Goal: Task Accomplishment & Management: Complete application form

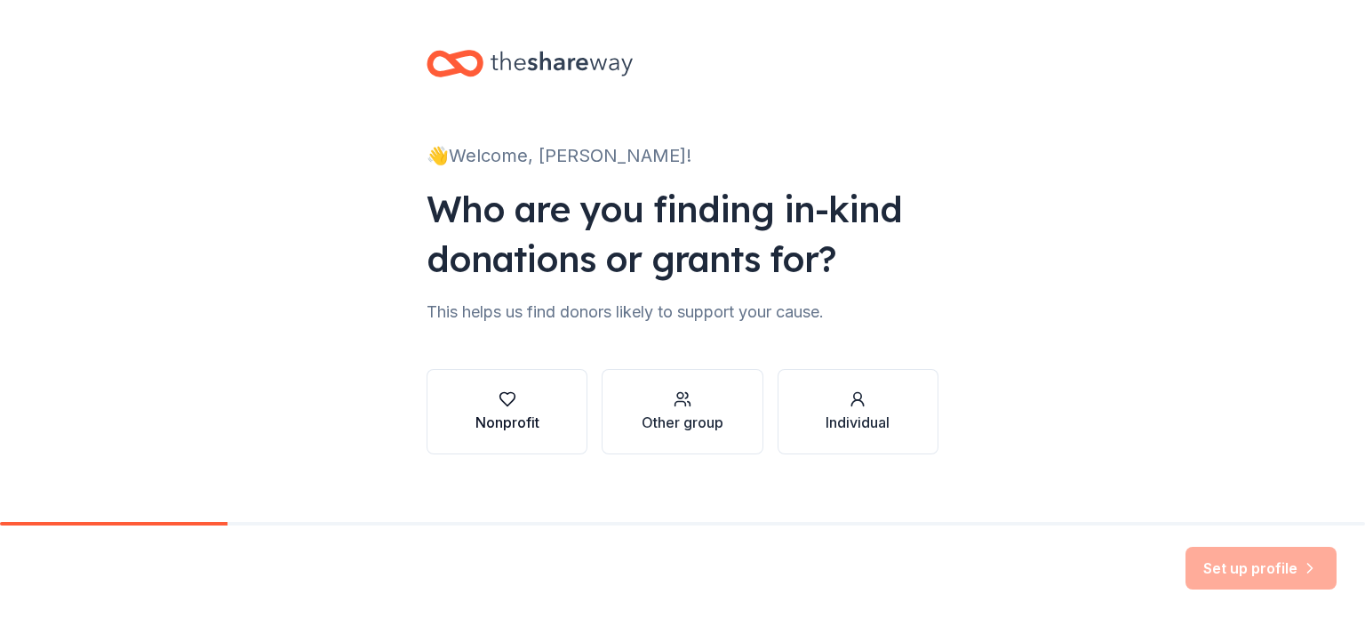
click at [510, 398] on div "button" at bounding box center [508, 399] width 64 height 18
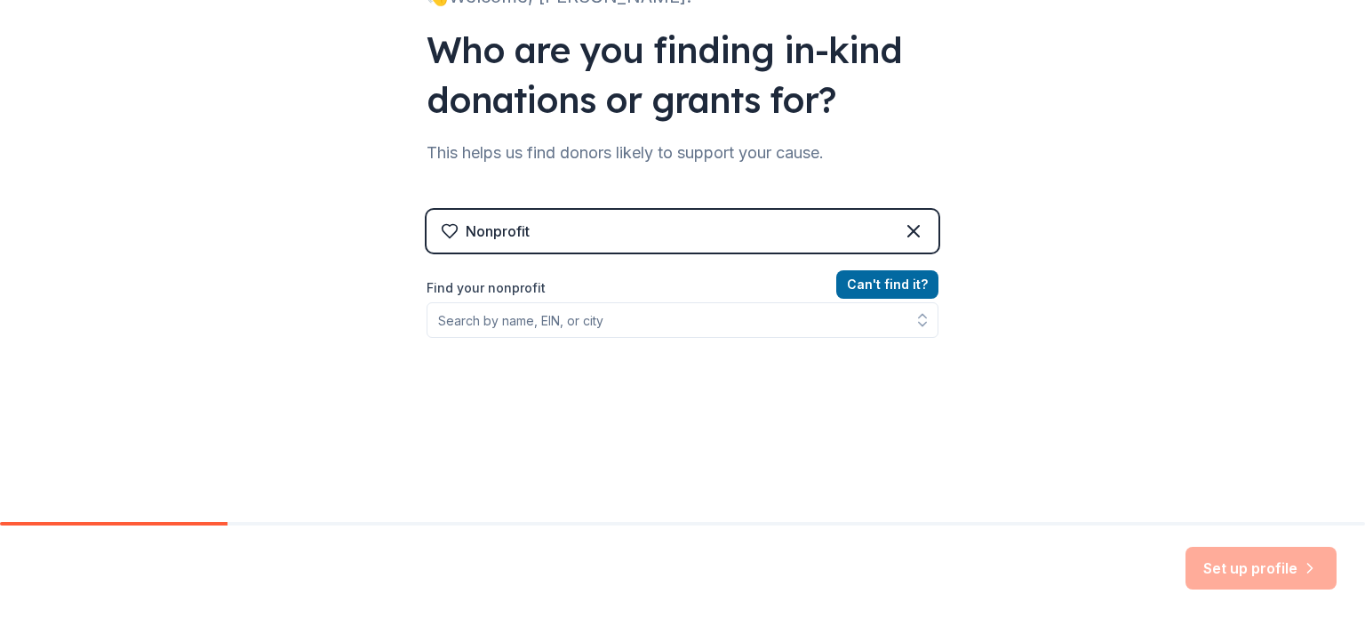
scroll to position [159, 0]
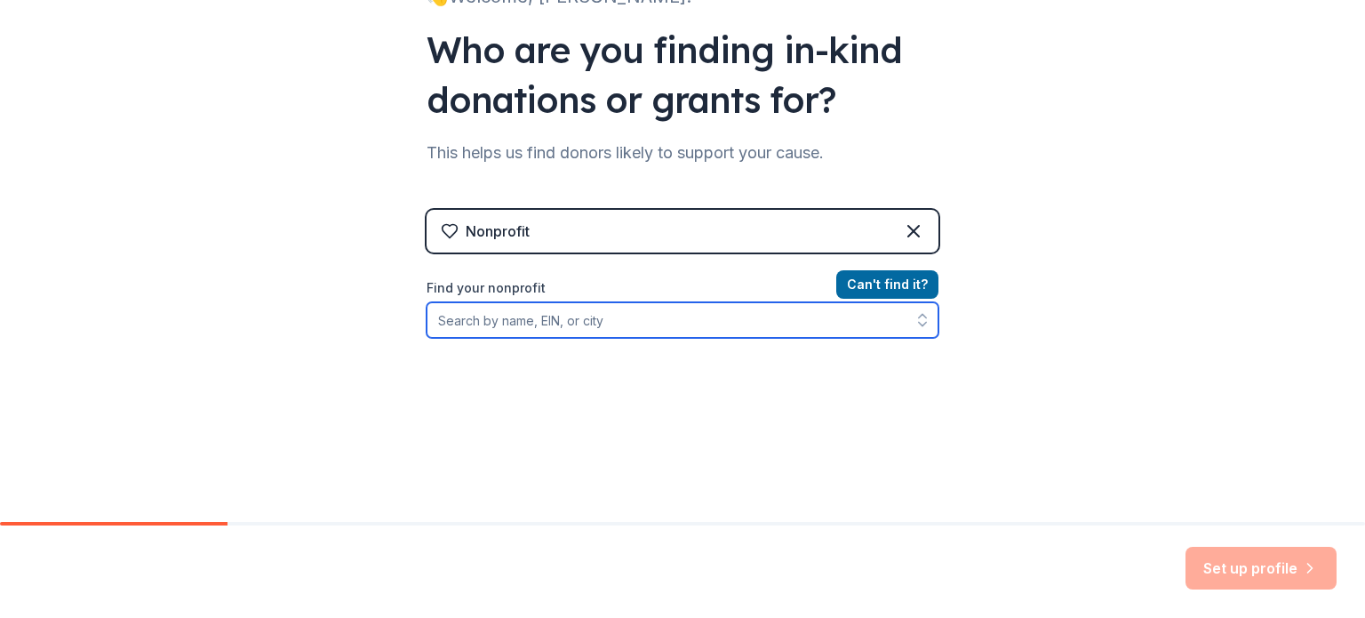
click at [508, 327] on input "Find your nonprofit" at bounding box center [683, 320] width 512 height 36
type input "public theatre of [US_STATE]"
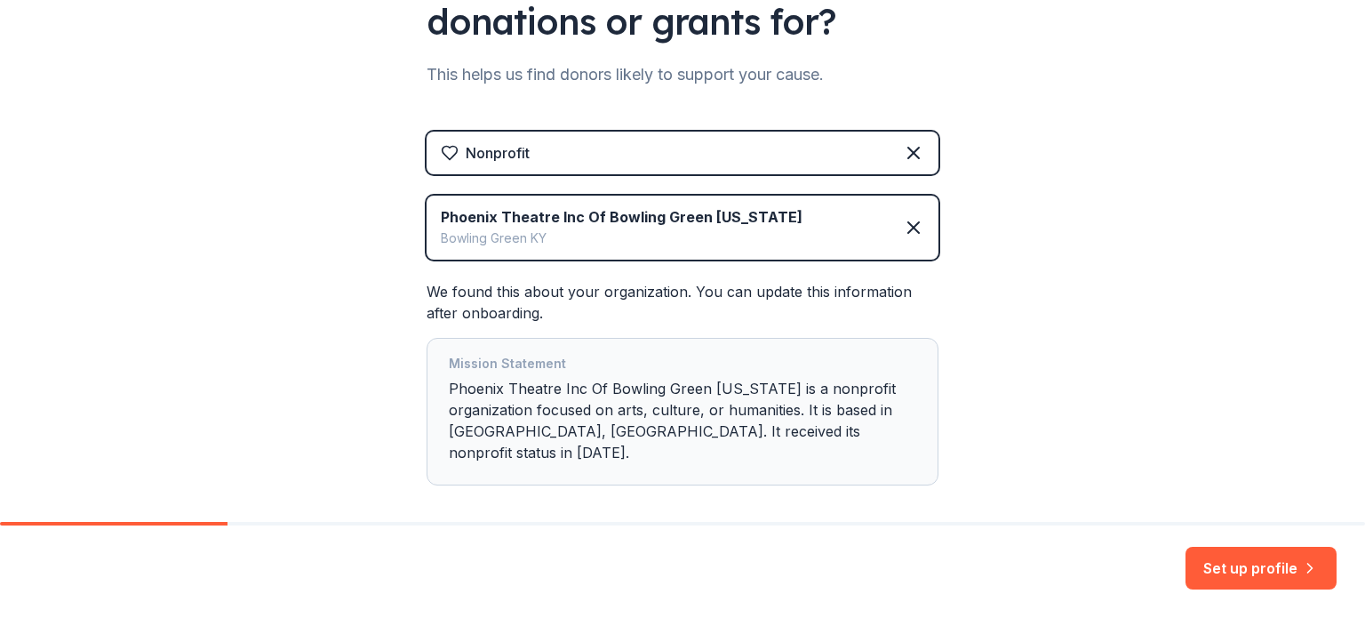
scroll to position [238, 0]
click at [1231, 570] on button "Set up profile" at bounding box center [1261, 568] width 151 height 43
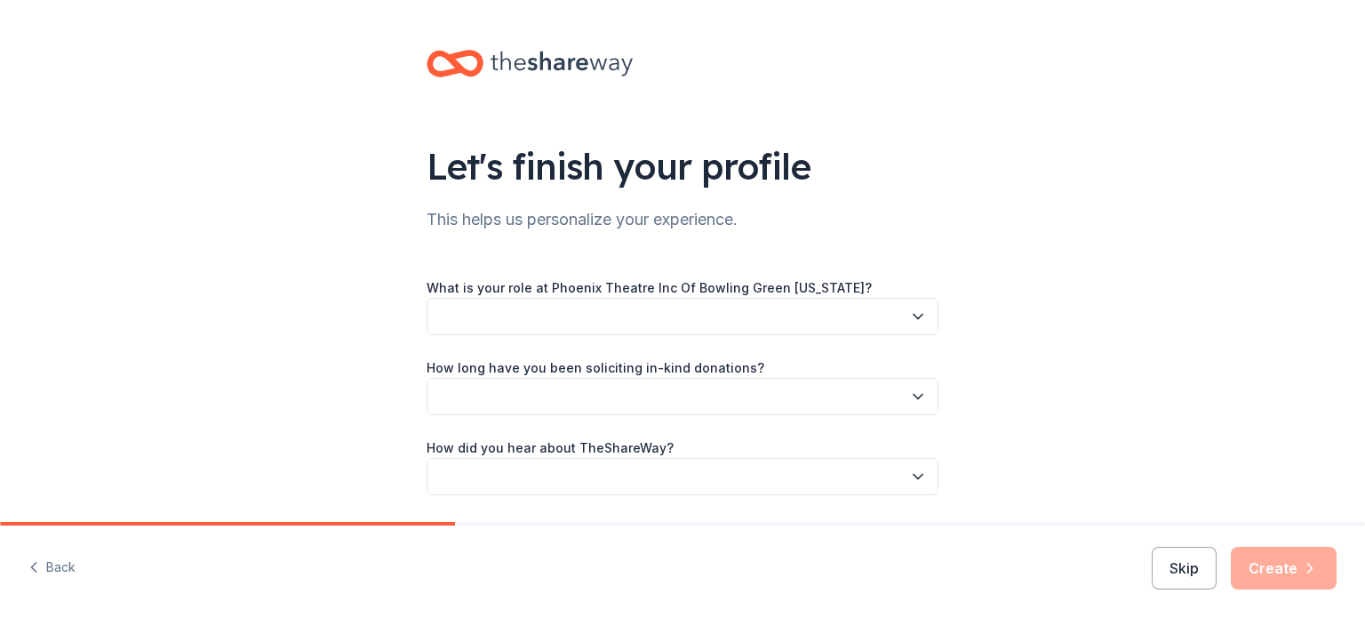
scroll to position [58, 0]
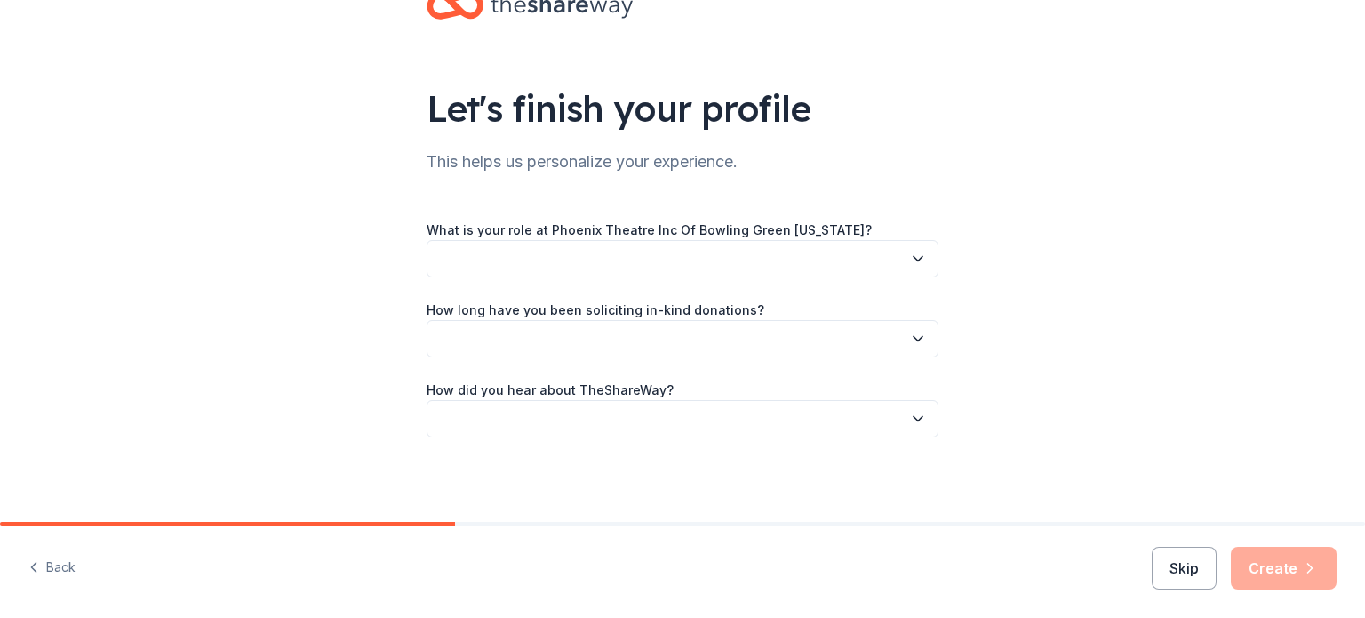
click at [474, 268] on button "button" at bounding box center [683, 258] width 512 height 37
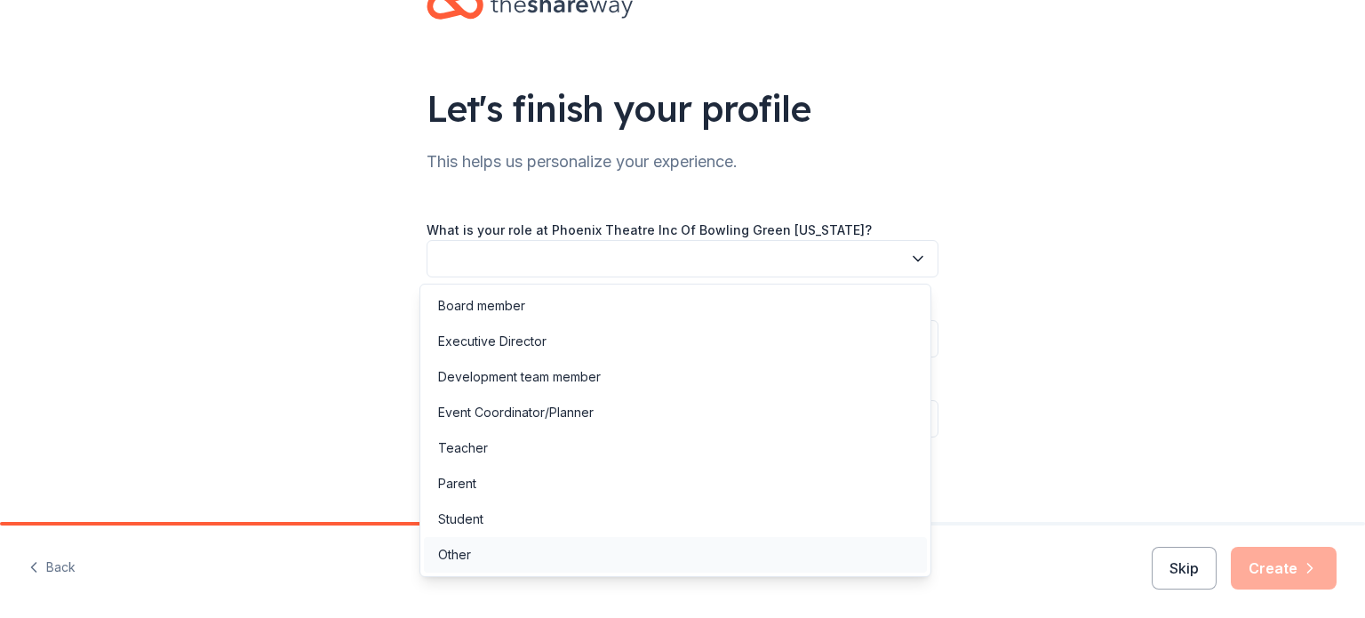
click at [464, 553] on div "Other" at bounding box center [454, 554] width 33 height 21
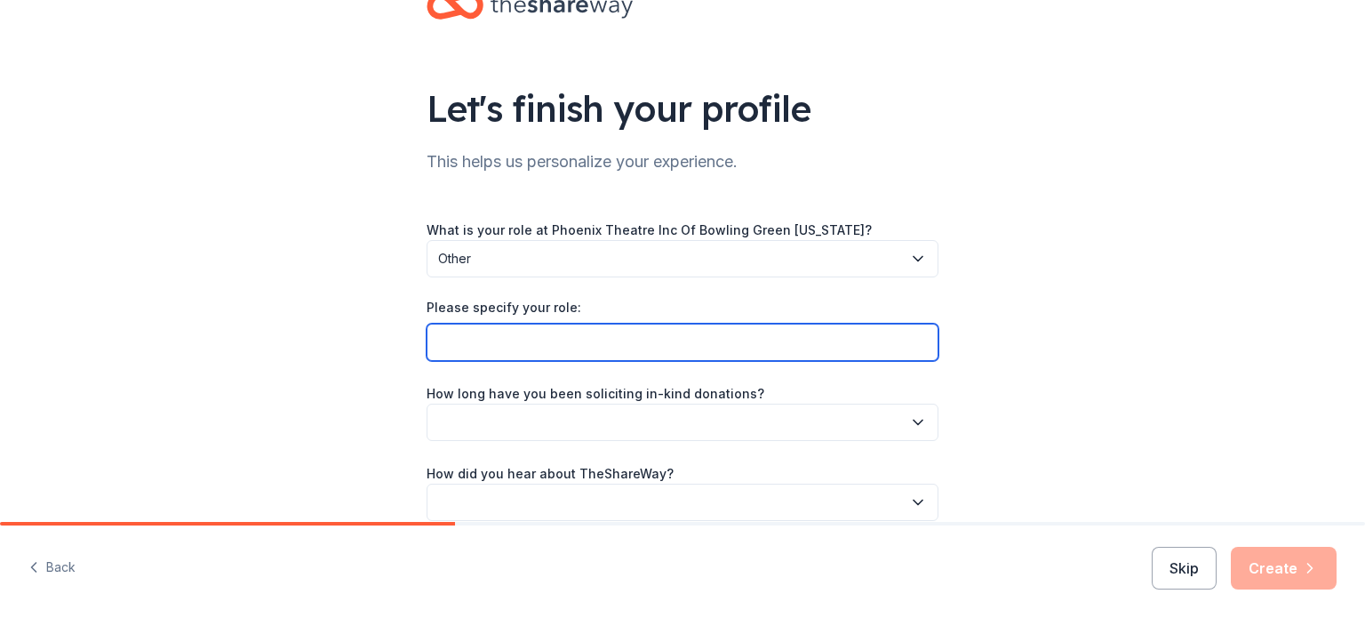
click at [537, 344] on input "Please specify your role:" at bounding box center [683, 342] width 512 height 37
type input "V"
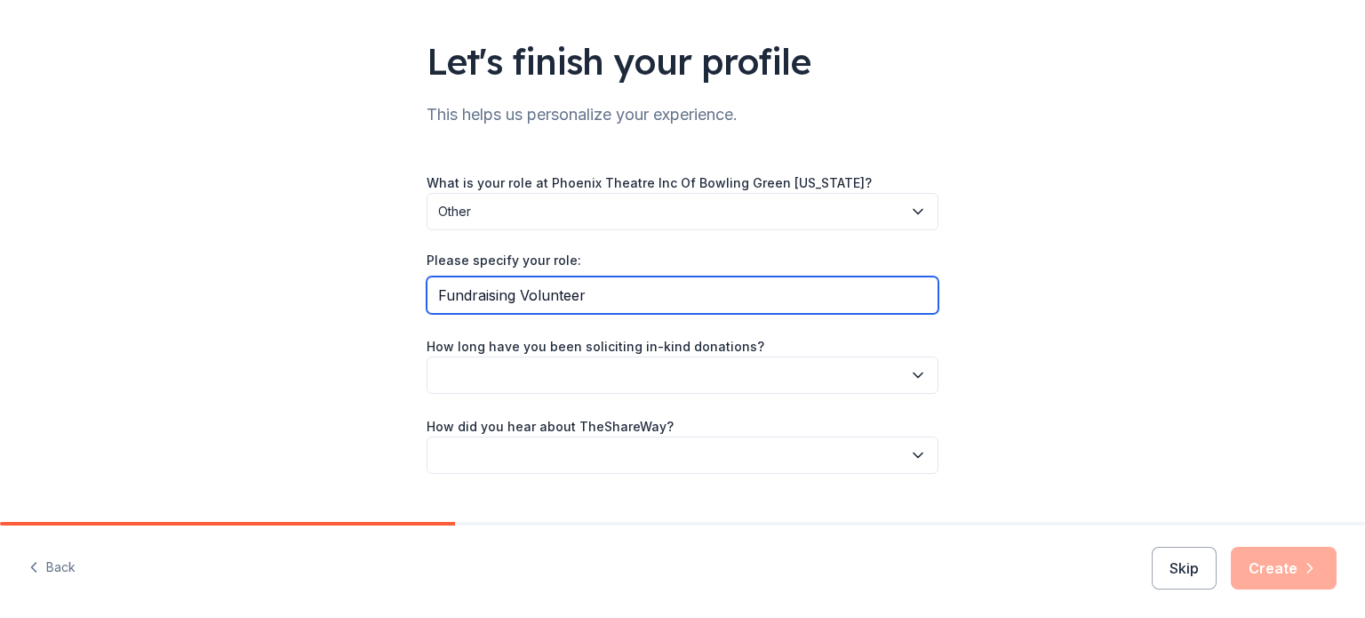
type input "Fundraising Volunteer"
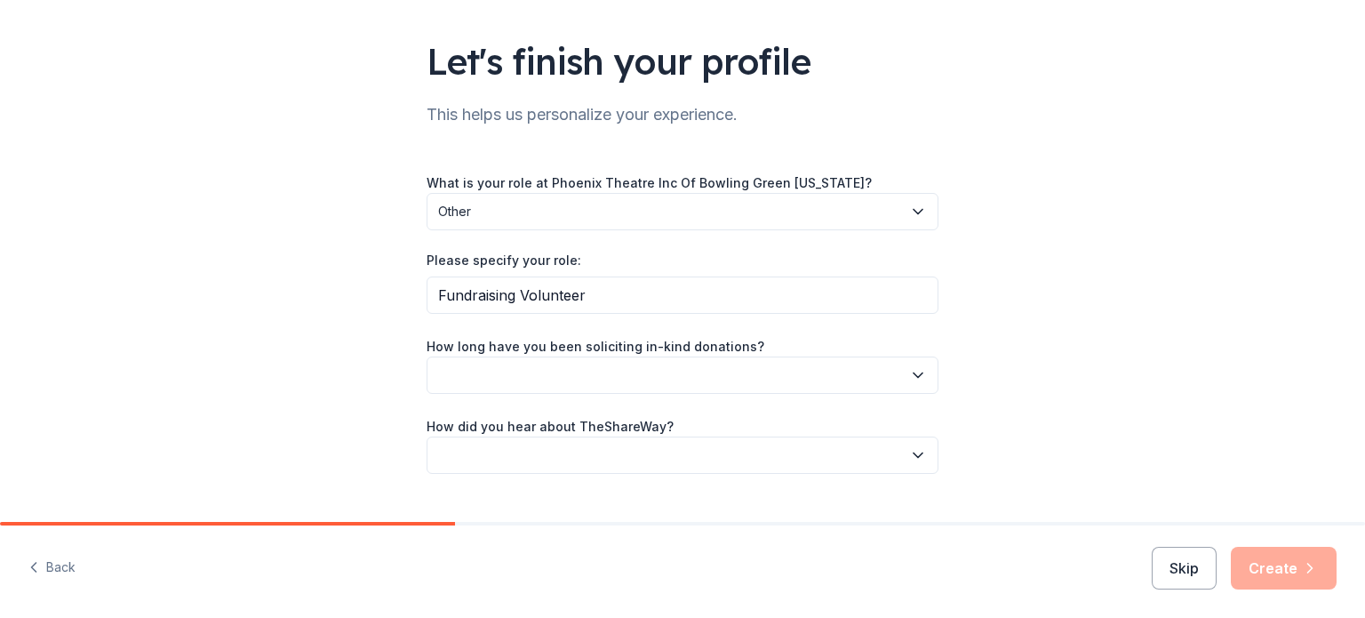
click at [524, 385] on button "button" at bounding box center [683, 374] width 512 height 37
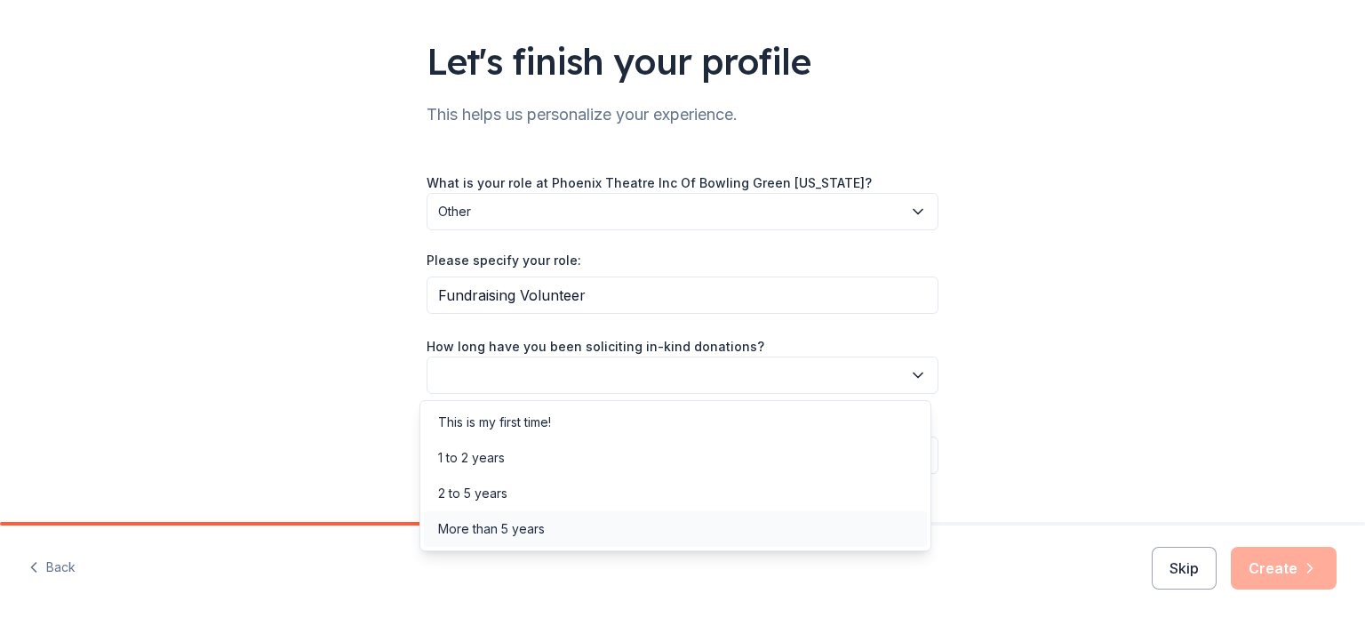
click at [511, 525] on div "More than 5 years" at bounding box center [491, 528] width 107 height 21
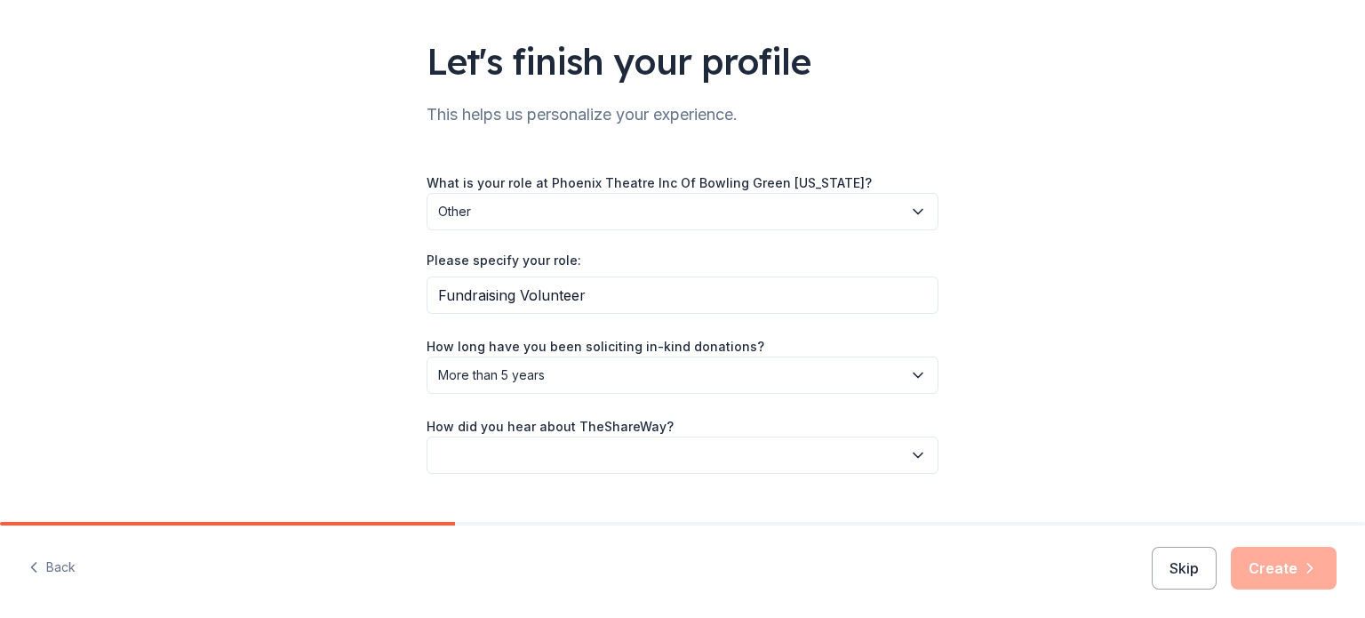
scroll to position [141, 0]
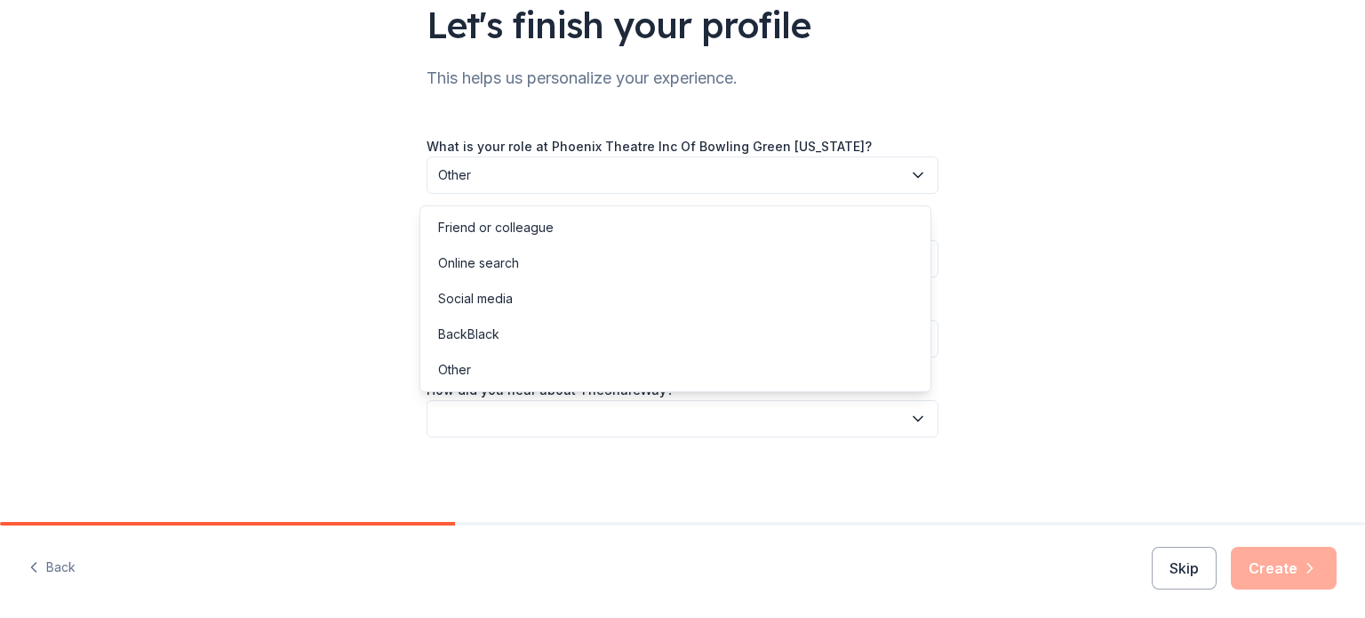
click at [498, 424] on button "button" at bounding box center [683, 418] width 512 height 37
click at [468, 380] on div "Other" at bounding box center [454, 369] width 33 height 21
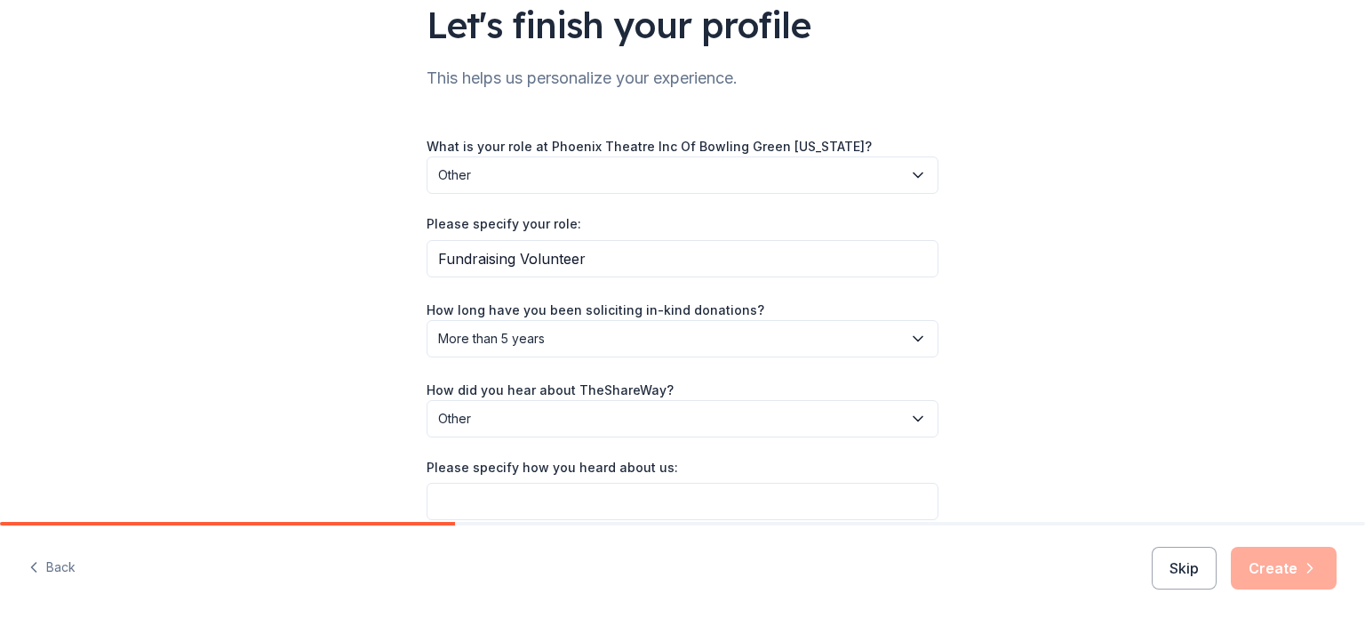
scroll to position [224, 0]
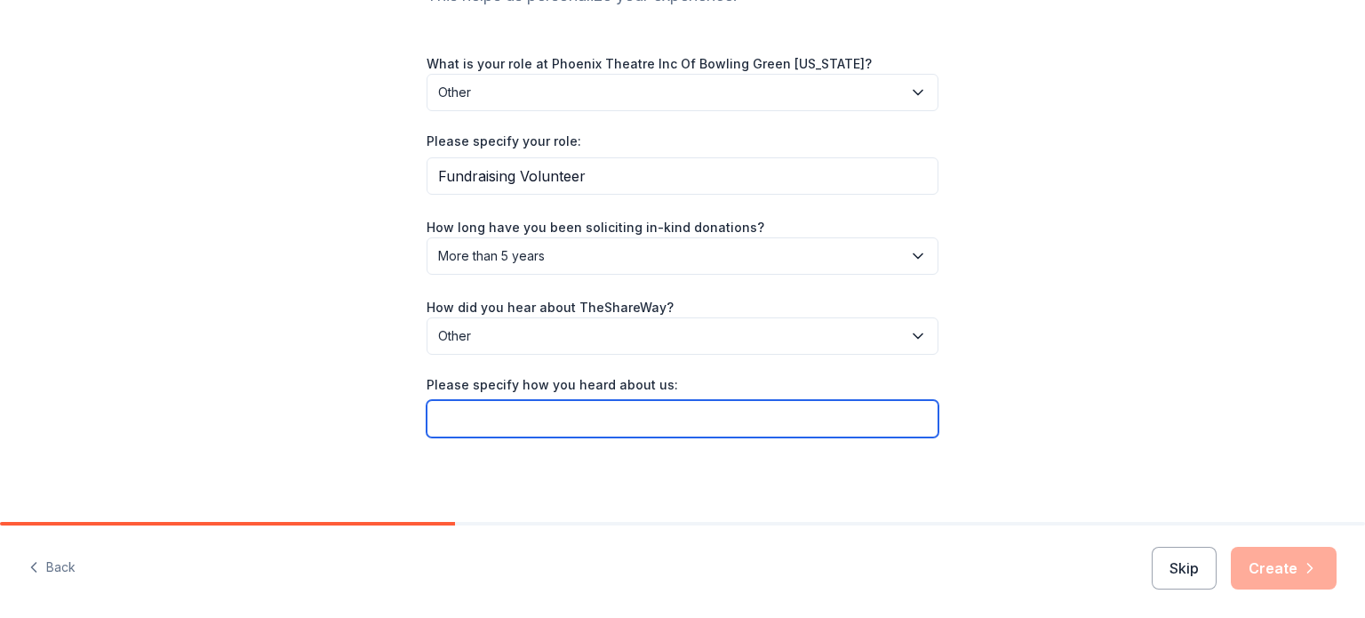
click at [466, 429] on input "Please specify how you heard about us:" at bounding box center [683, 418] width 512 height 37
type input "GiveButter"
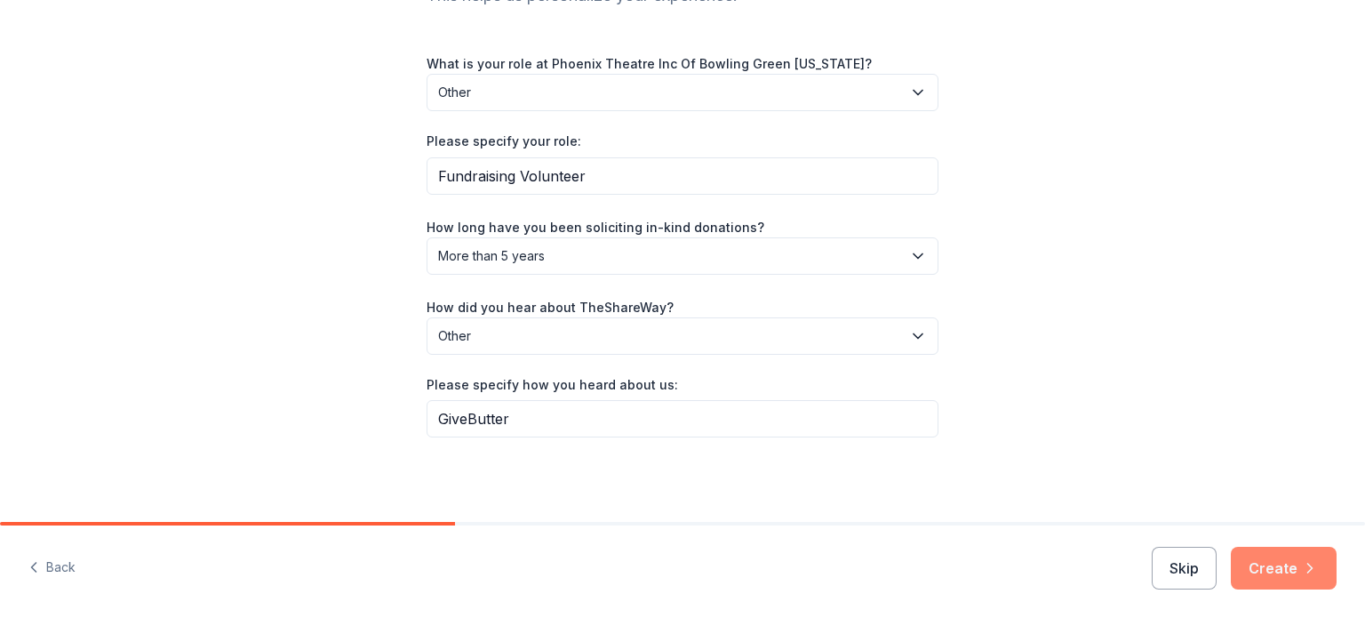
click at [1275, 586] on button "Create" at bounding box center [1284, 568] width 106 height 43
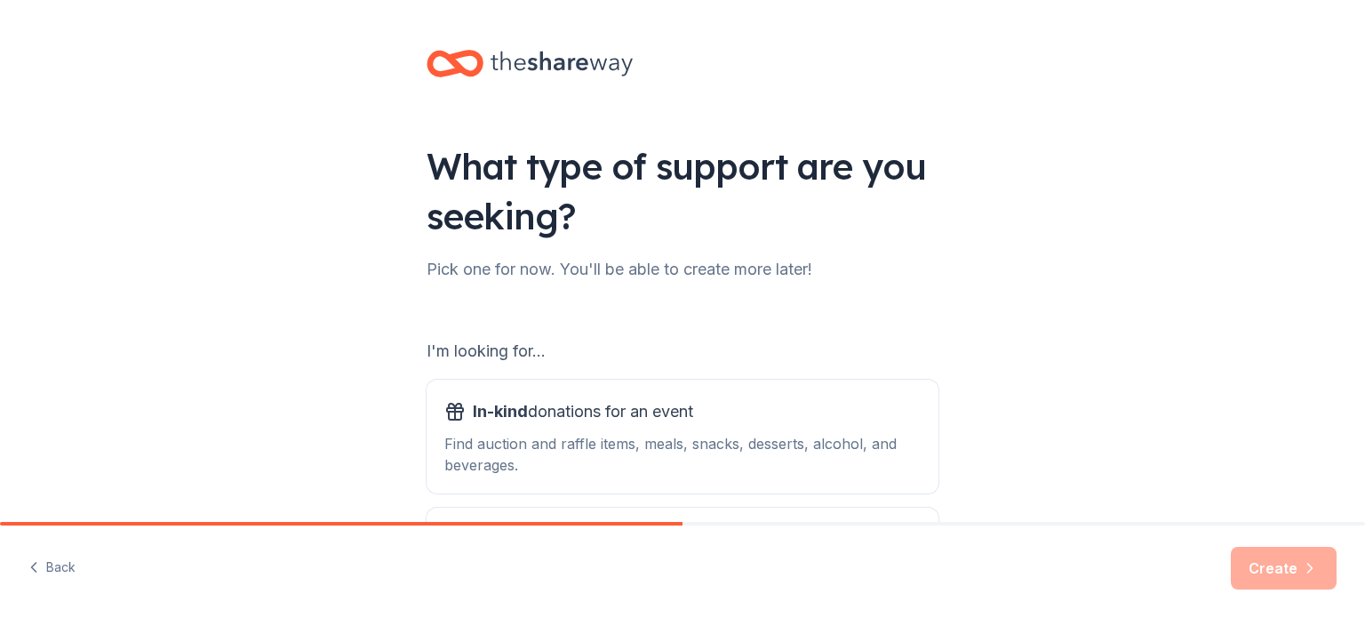
scroll to position [196, 0]
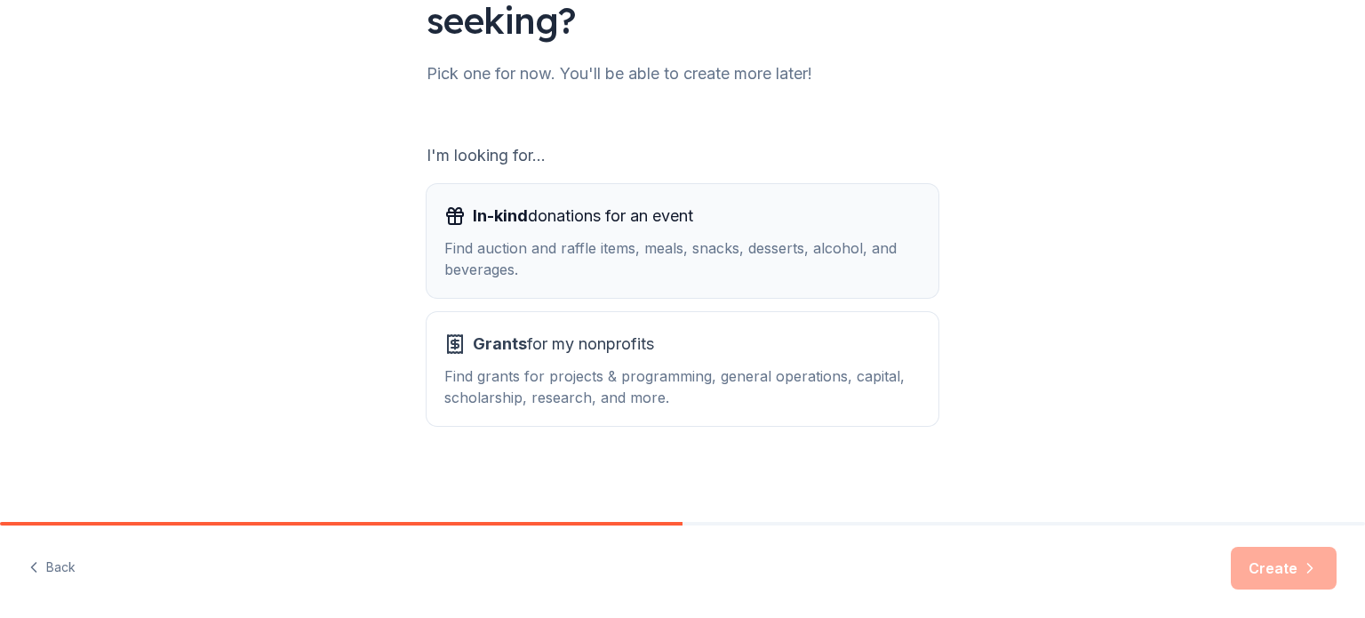
click at [532, 252] on div "Find auction and raffle items, meals, snacks, desserts, alcohol, and beverages." at bounding box center [682, 258] width 476 height 43
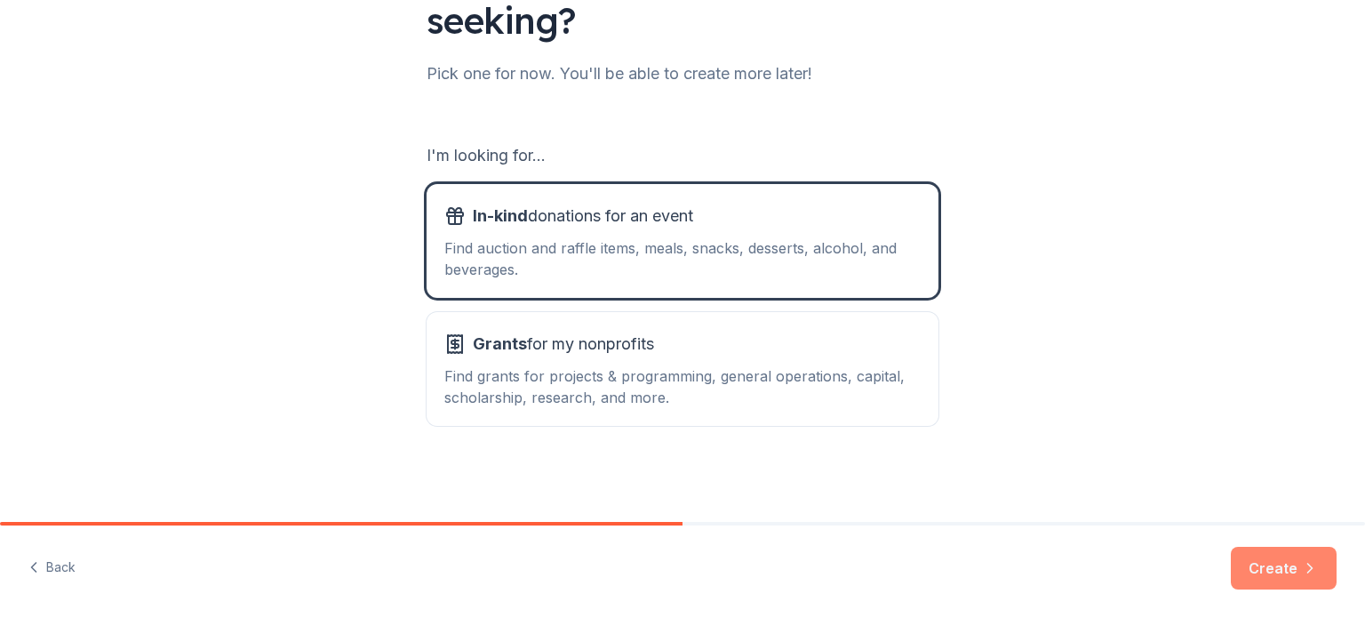
click at [1291, 567] on button "Create" at bounding box center [1284, 568] width 106 height 43
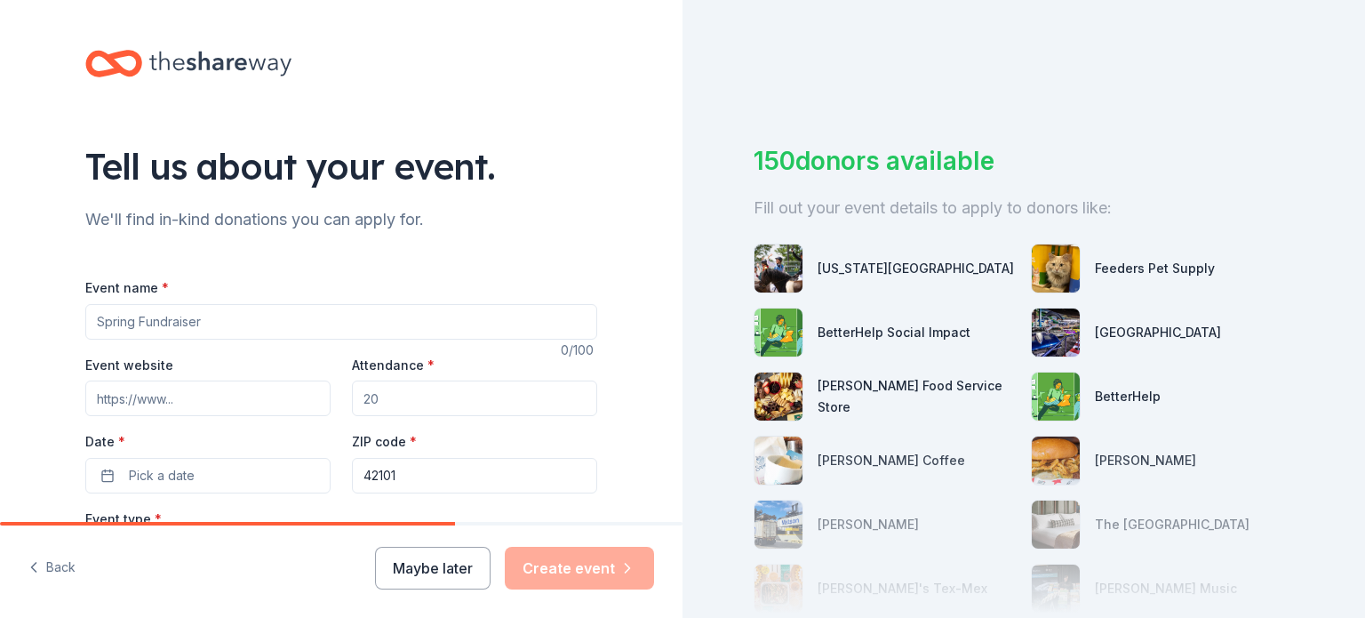
click at [282, 323] on input "Event name *" at bounding box center [341, 322] width 512 height 36
type input "Fall Online Auction"
click at [206, 391] on input "Event website" at bounding box center [207, 398] width 245 height 36
type input "www.ptkbg.org"
click at [41, 401] on div "Tell us about your event. We'll find in-kind donations you can apply for. Event…" at bounding box center [341, 591] width 683 height 1183
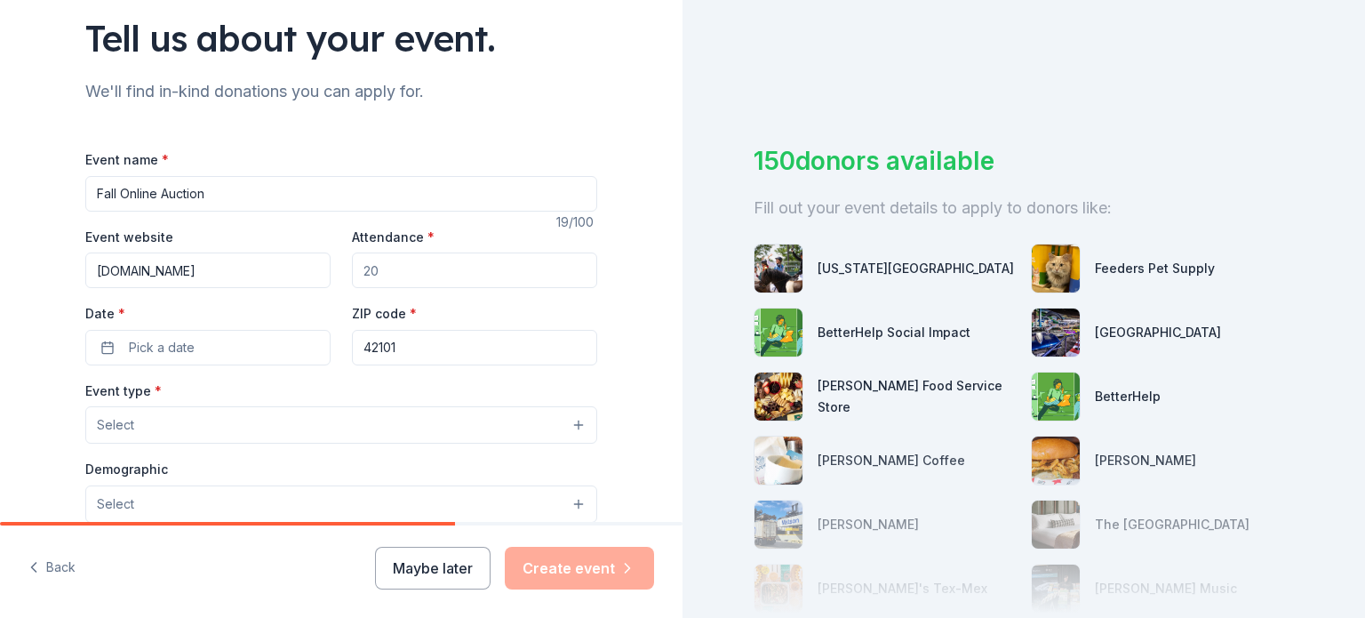
scroll to position [128, 0]
click at [382, 280] on input "Attendance *" at bounding box center [474, 270] width 245 height 36
click at [164, 351] on span "Pick a date" at bounding box center [162, 347] width 66 height 21
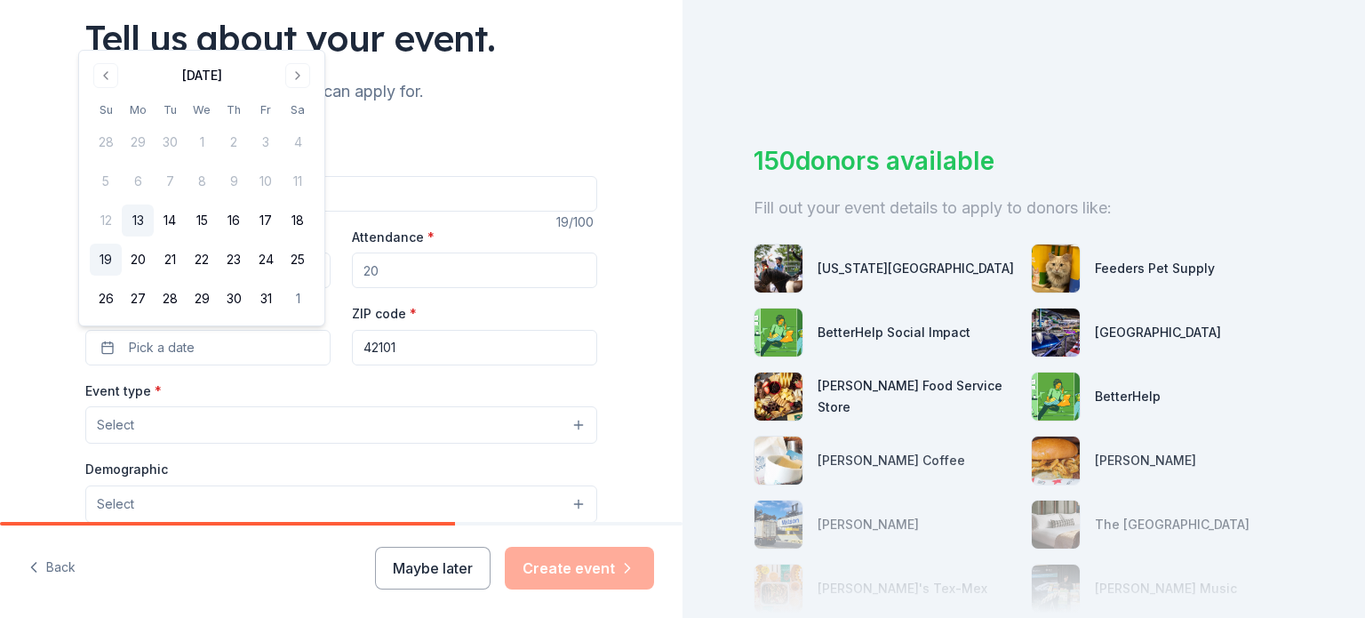
click at [100, 258] on button "19" at bounding box center [106, 260] width 32 height 32
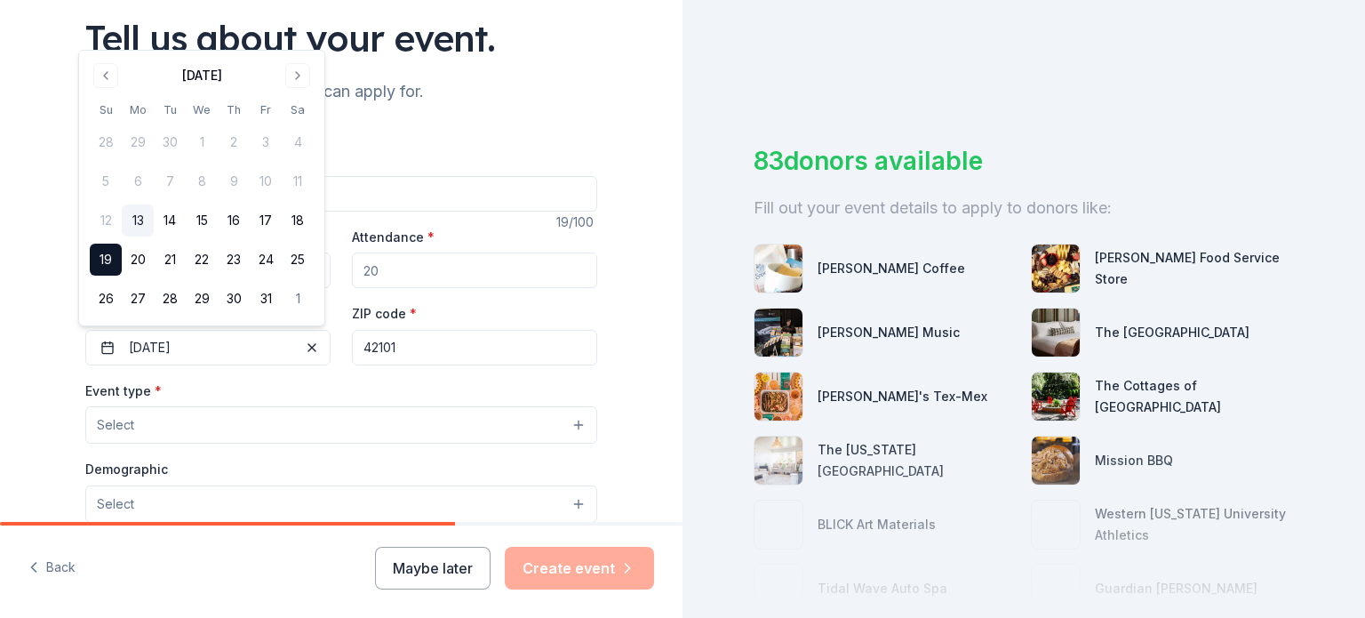
click at [60, 365] on div "Tell us about your event. We'll find in-kind donations you can apply for. Event…" at bounding box center [341, 463] width 569 height 1183
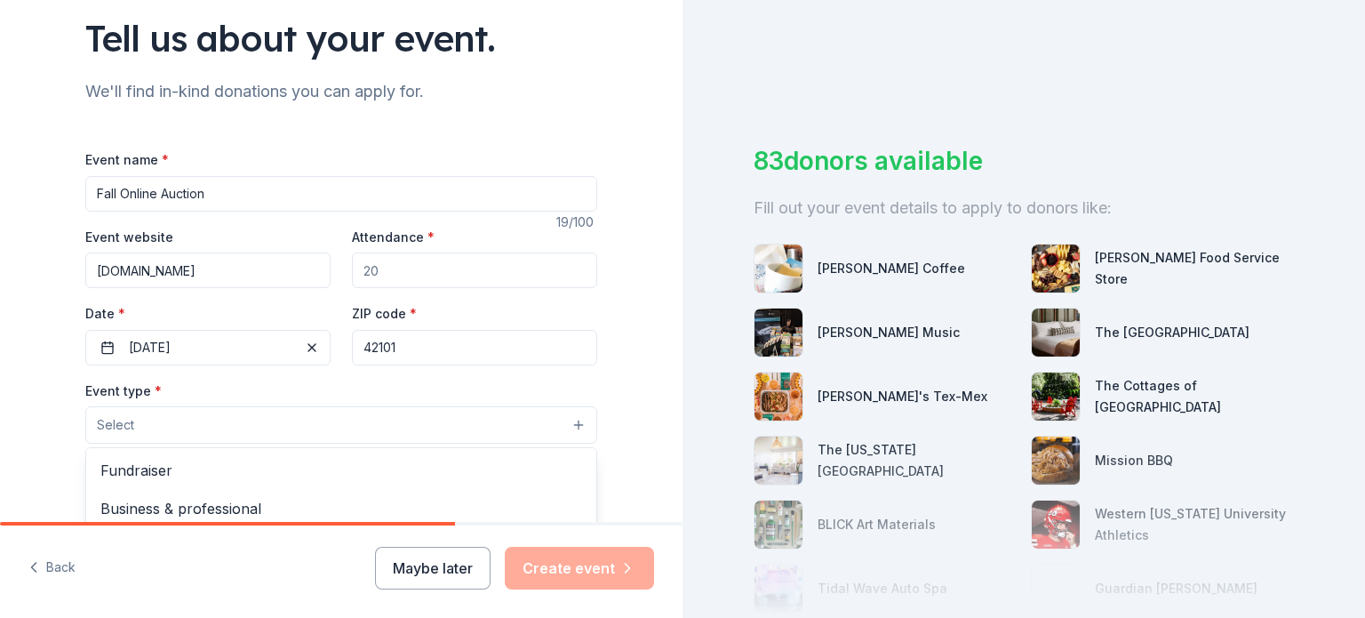
click at [114, 412] on button "Select" at bounding box center [341, 424] width 512 height 37
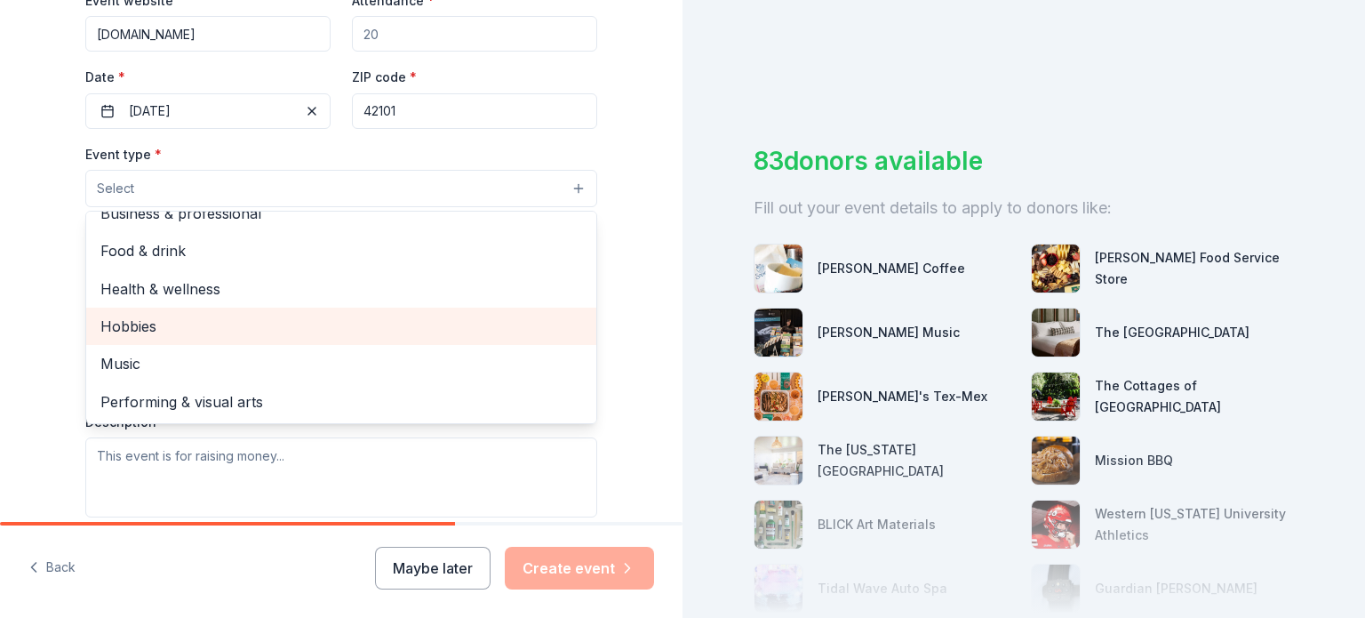
scroll to position [0, 0]
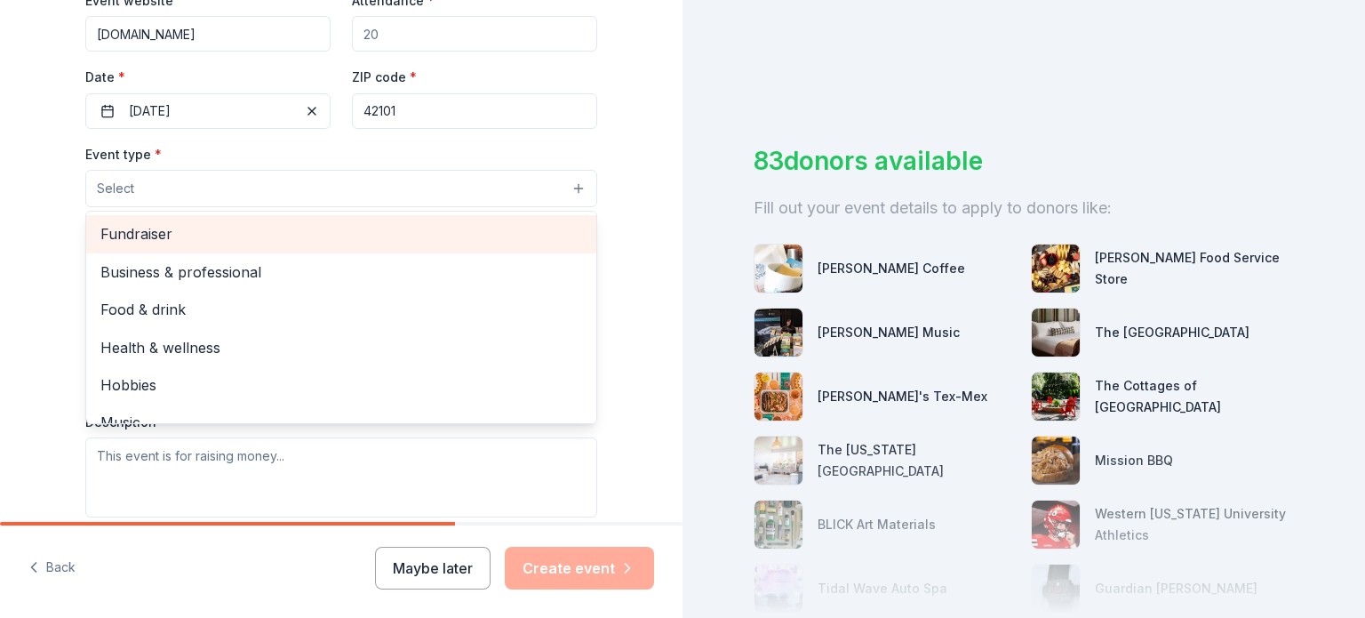
click at [169, 243] on span "Fundraiser" at bounding box center [341, 233] width 482 height 23
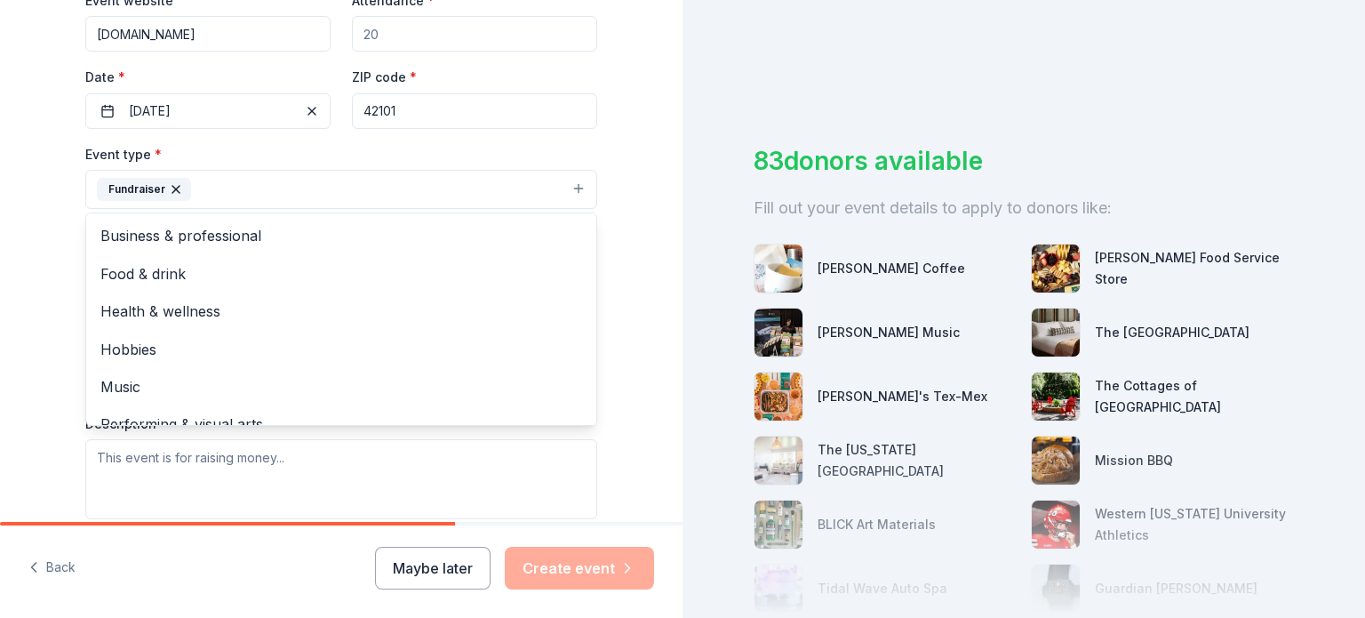
click at [0, 242] on div "Tell us about your event. We'll find in-kind donations you can apply for. Event…" at bounding box center [341, 228] width 683 height 1185
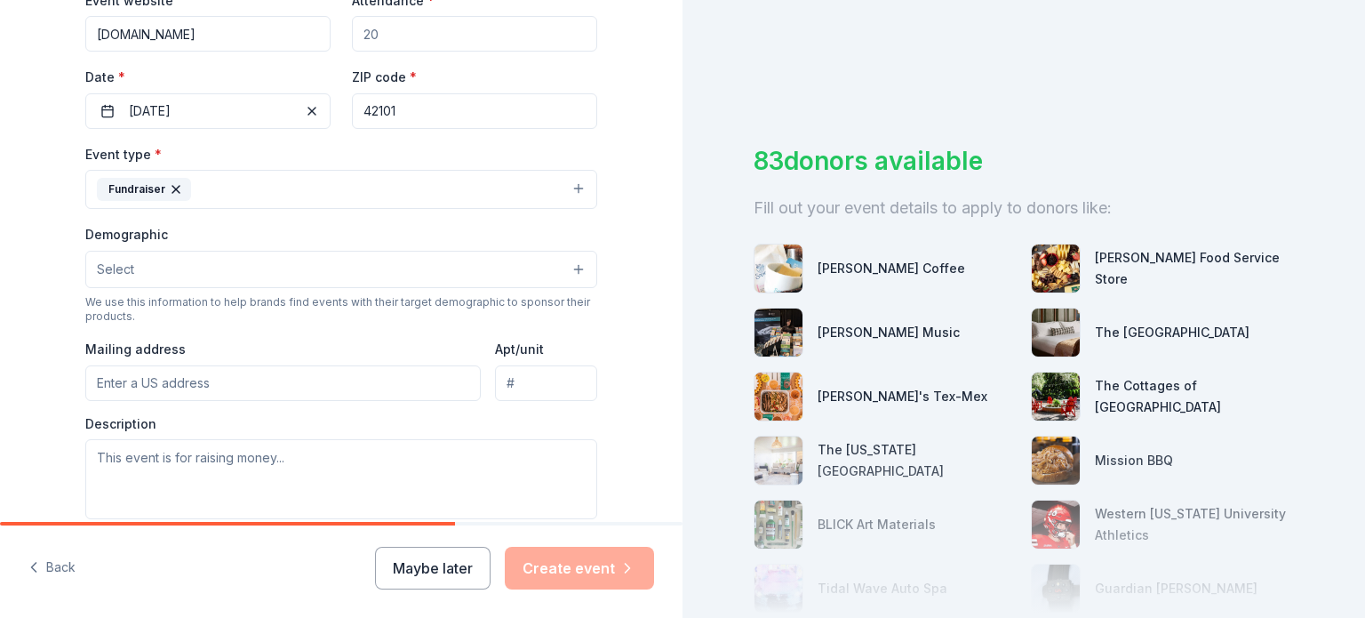
click at [97, 259] on span "Select" at bounding box center [115, 269] width 37 height 21
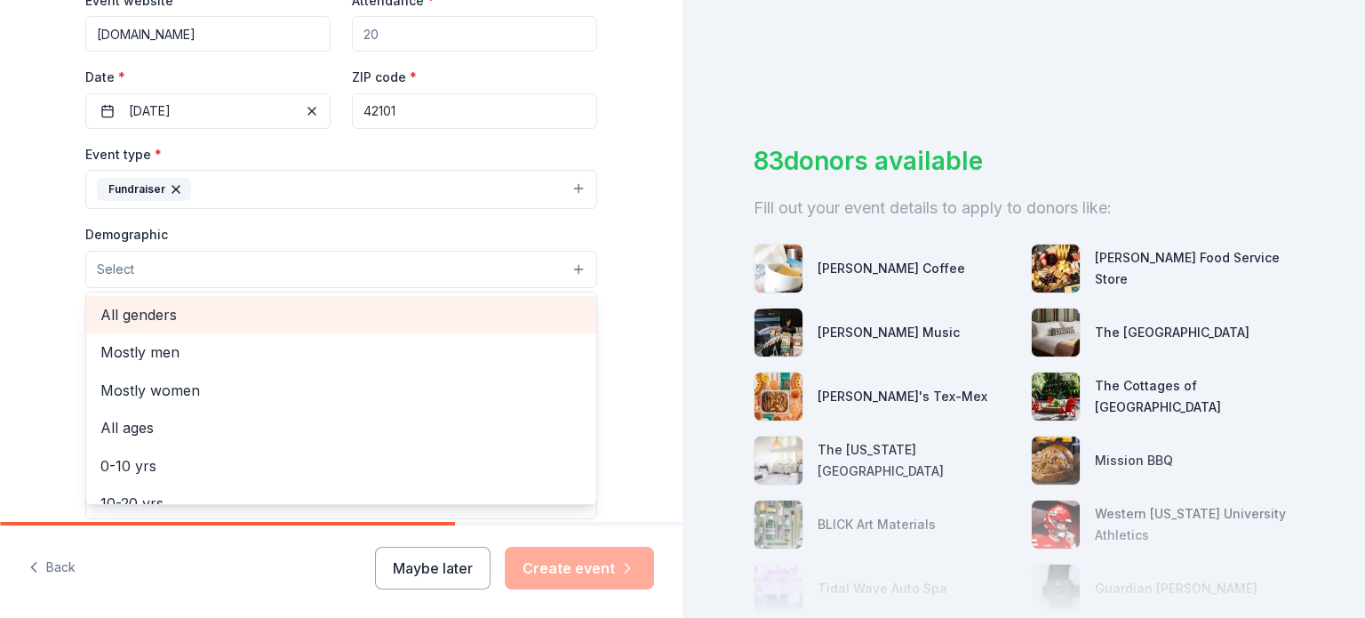
click at [156, 314] on span "All genders" at bounding box center [341, 314] width 482 height 23
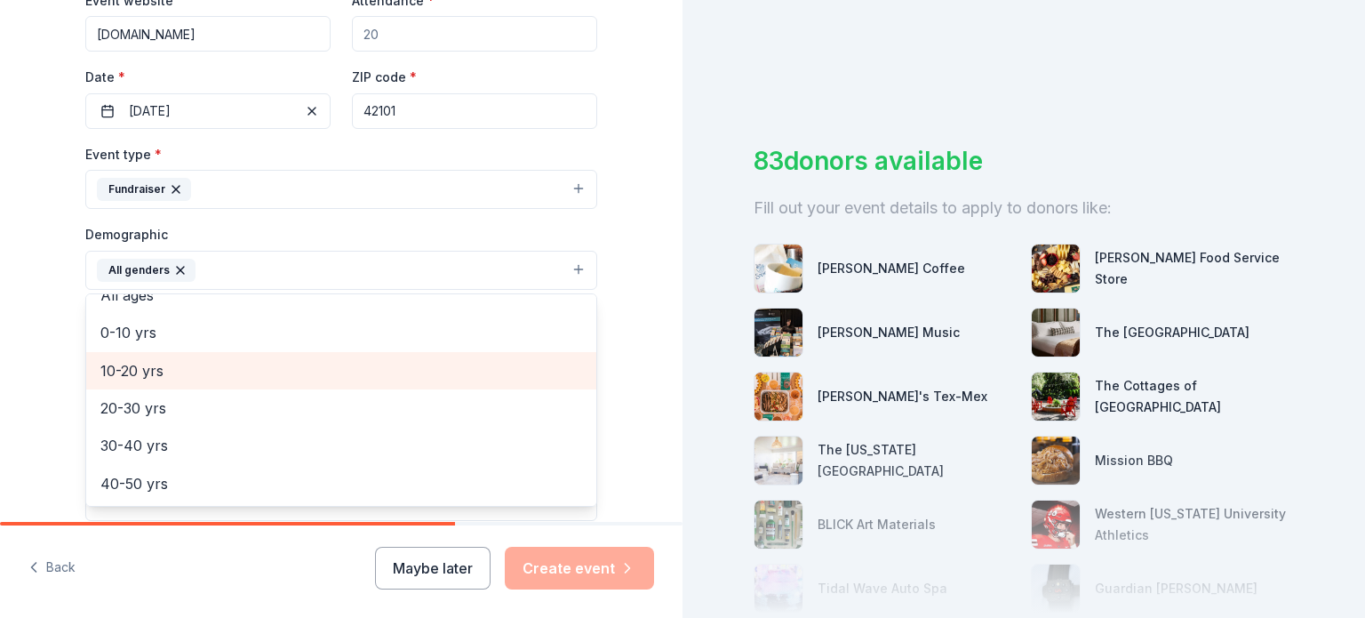
scroll to position [98, 0]
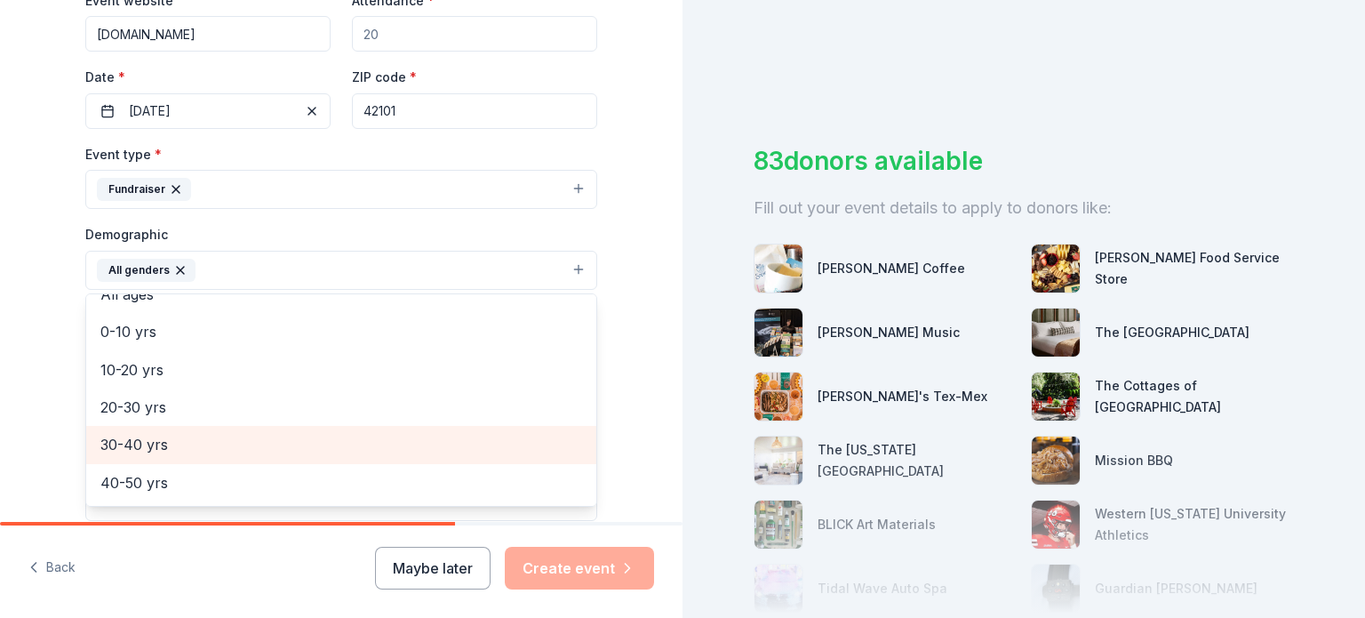
click at [124, 439] on span "30-40 yrs" at bounding box center [341, 444] width 482 height 23
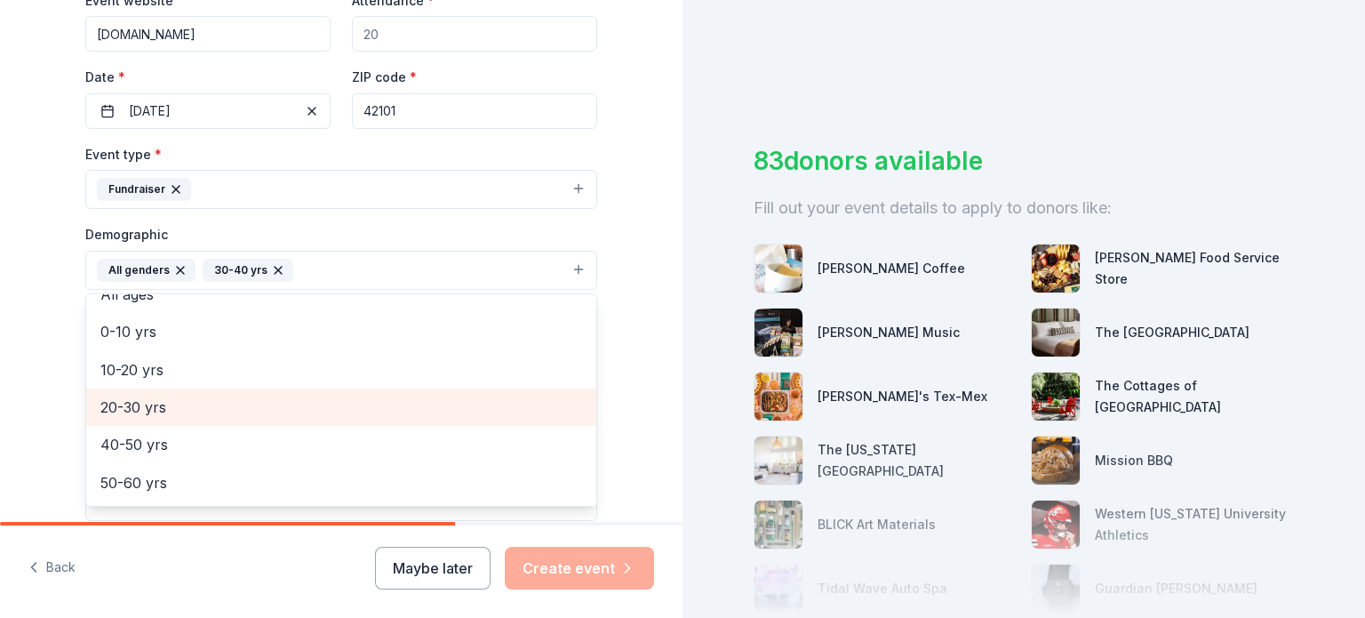
click at [138, 405] on span "20-30 yrs" at bounding box center [341, 407] width 482 height 23
click at [138, 416] on span "40-50 yrs" at bounding box center [341, 407] width 482 height 23
click at [138, 416] on span "50-60 yrs" at bounding box center [341, 407] width 482 height 23
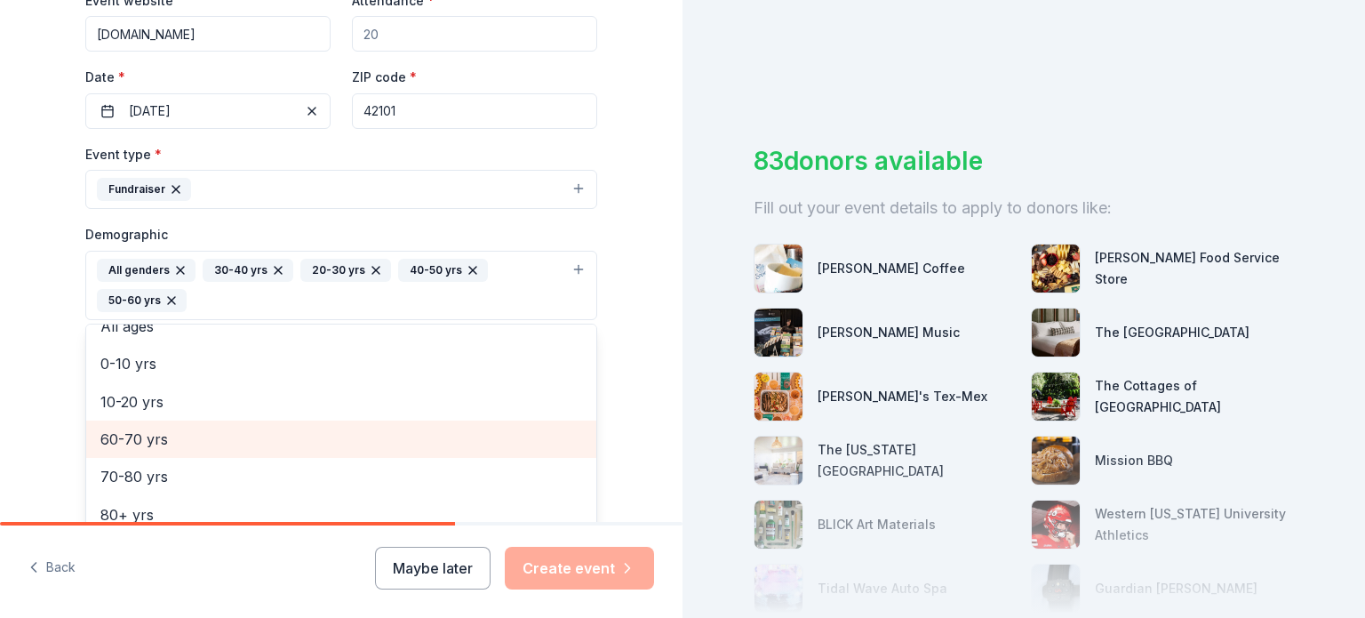
click at [128, 452] on div "60-70 yrs" at bounding box center [341, 438] width 510 height 37
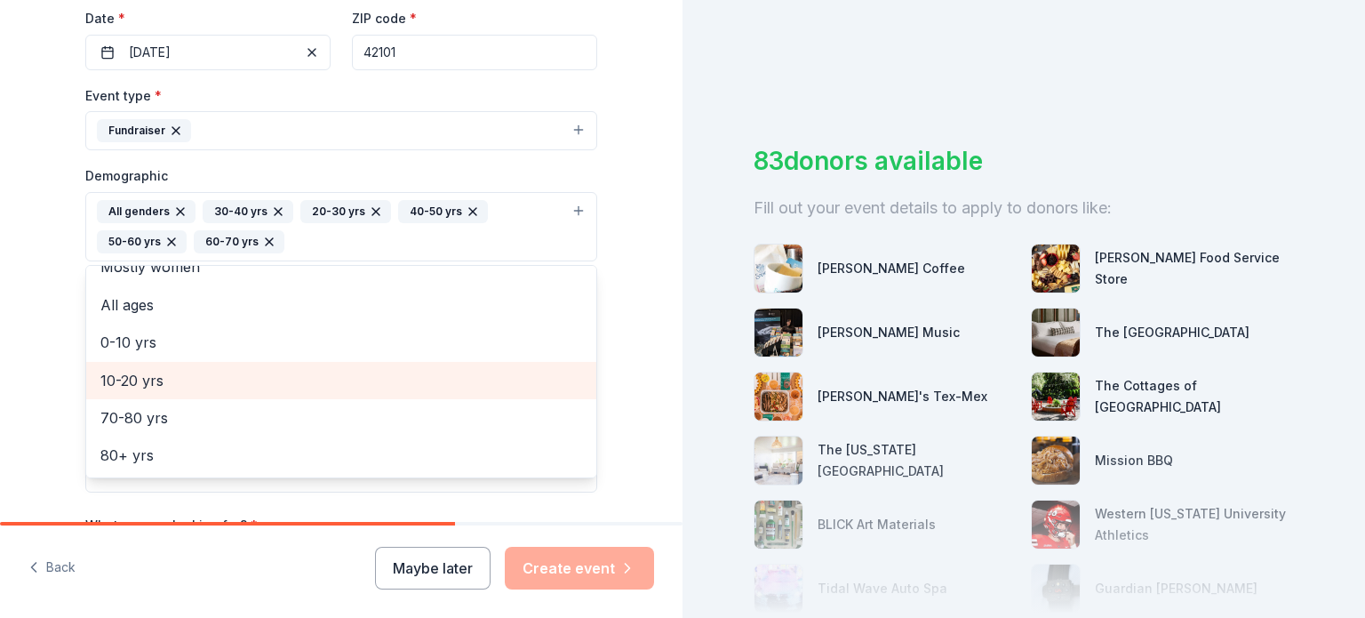
scroll to position [425, 0]
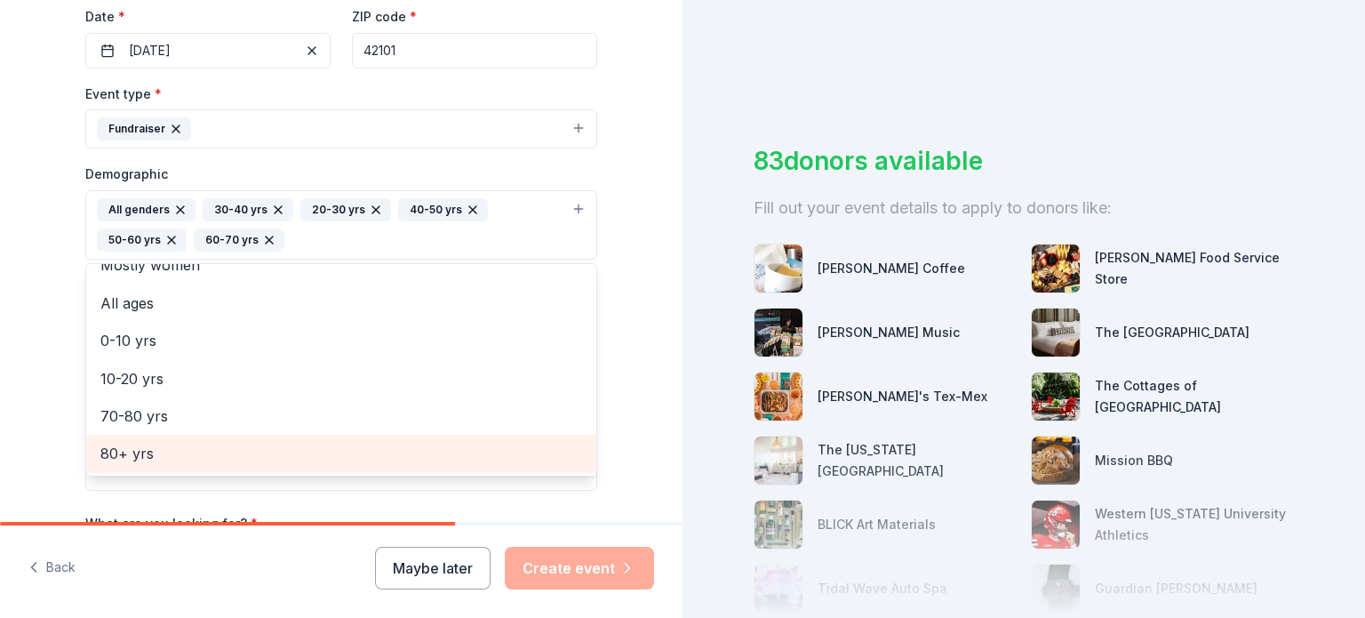
click at [121, 461] on span "80+ yrs" at bounding box center [341, 453] width 482 height 23
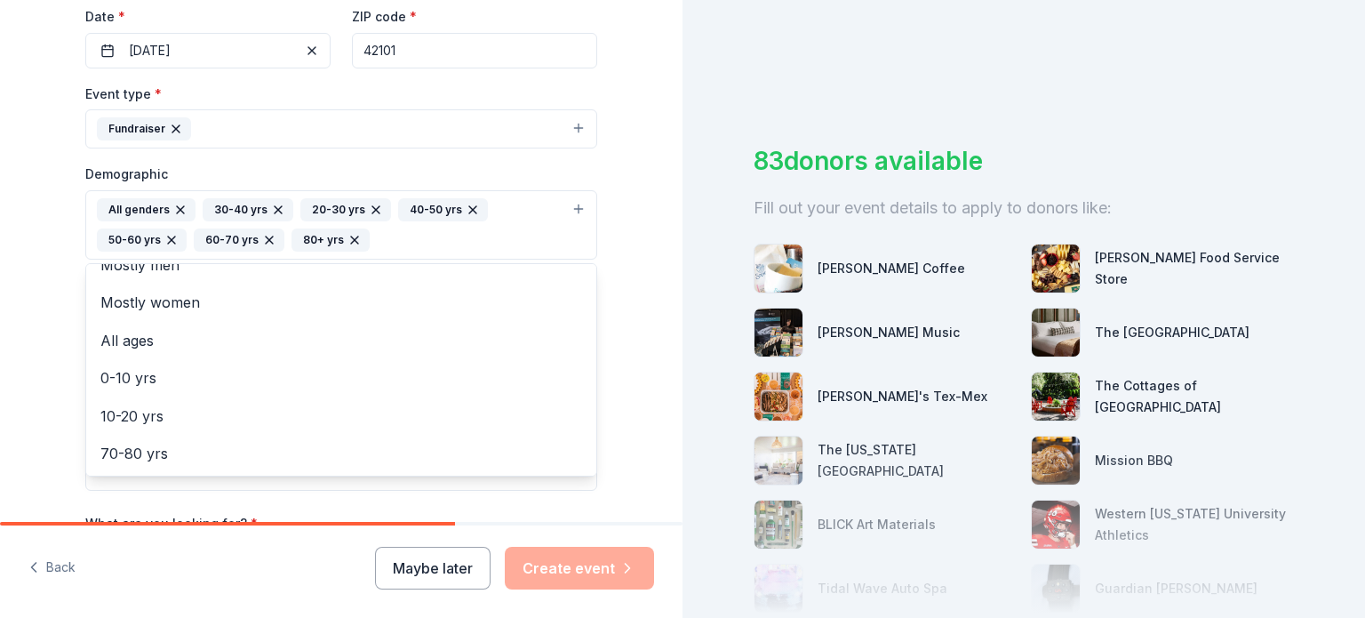
click at [20, 331] on div "Tell us about your event. We'll find in-kind donations you can apply for. Event…" at bounding box center [341, 183] width 683 height 1217
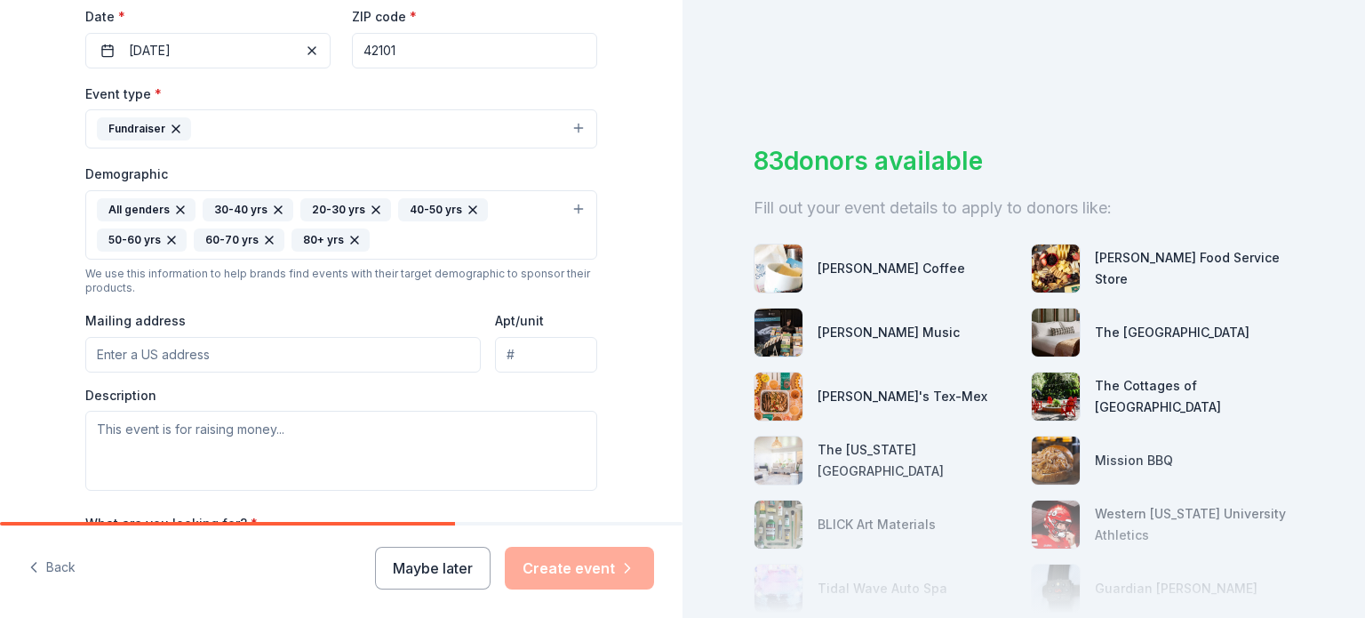
click at [145, 348] on input "Mailing address" at bounding box center [283, 355] width 396 height 36
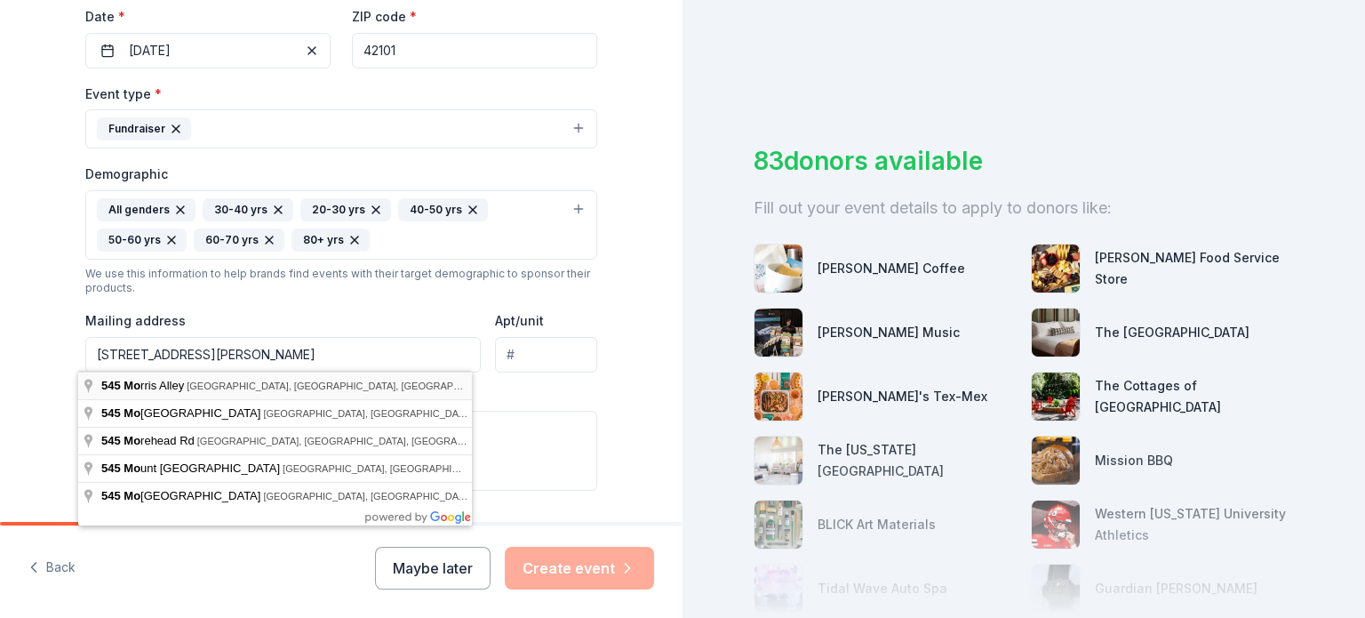
type input "545 Morris Alley, Bowling Green, KY, 42101"
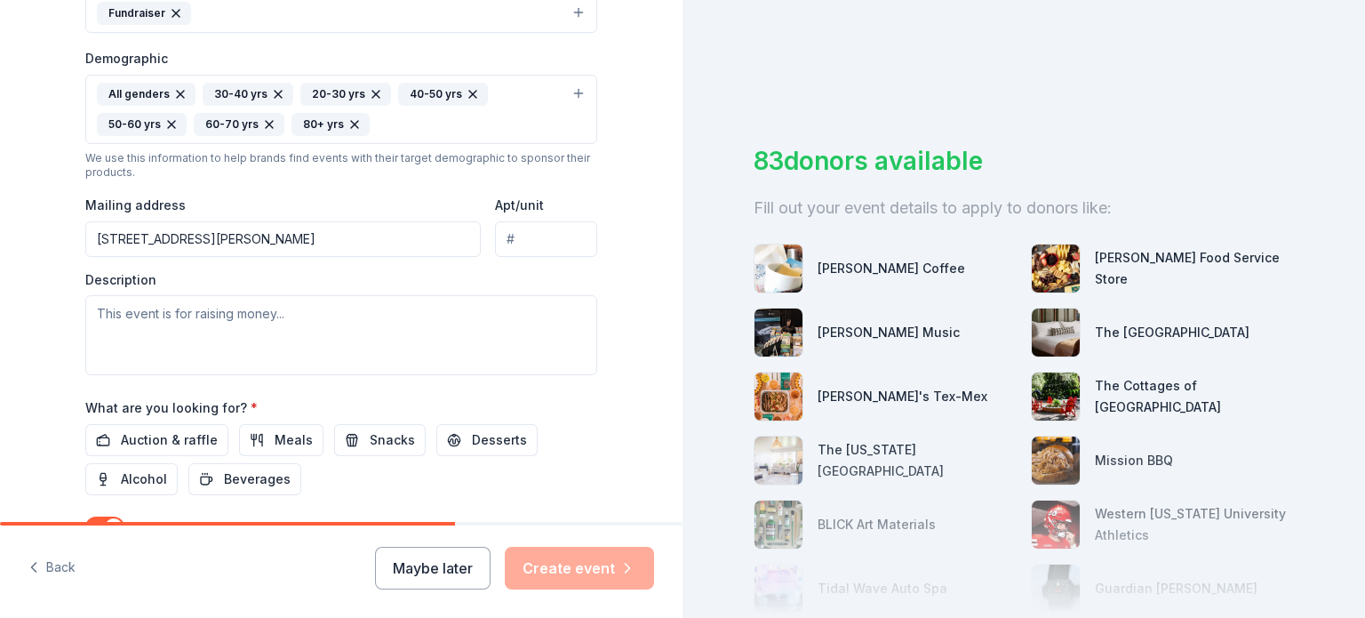
scroll to position [610, 0]
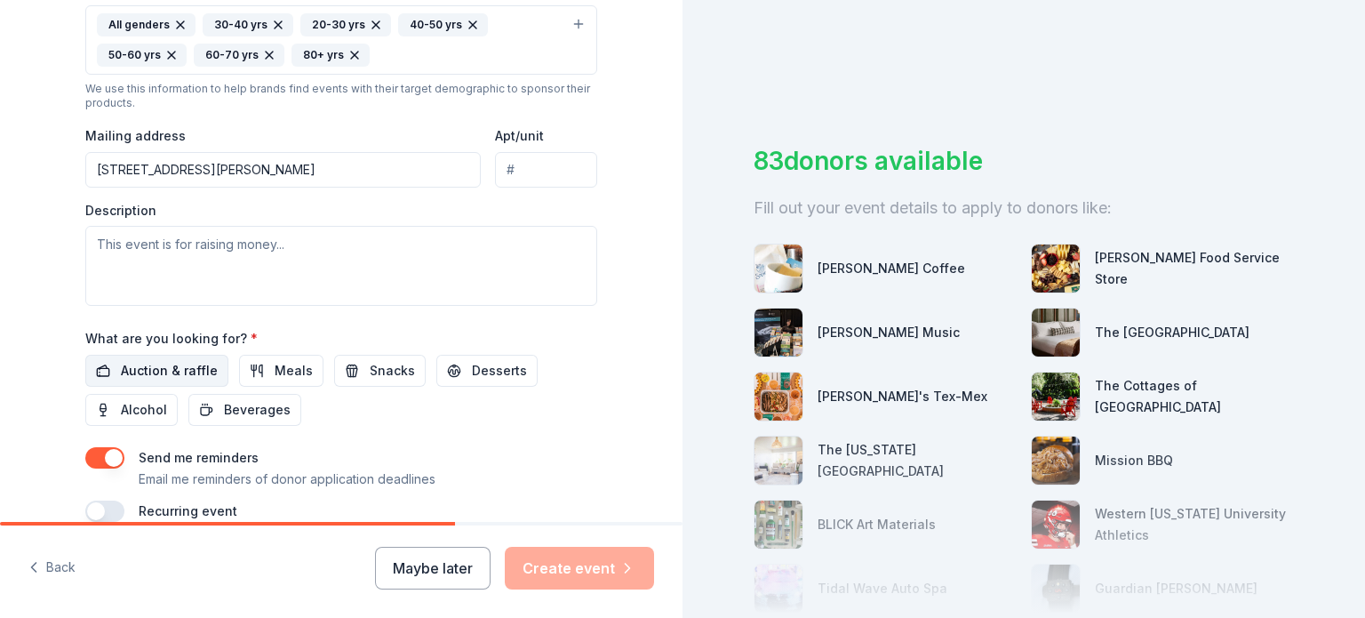
click at [105, 365] on button "Auction & raffle" at bounding box center [156, 371] width 143 height 32
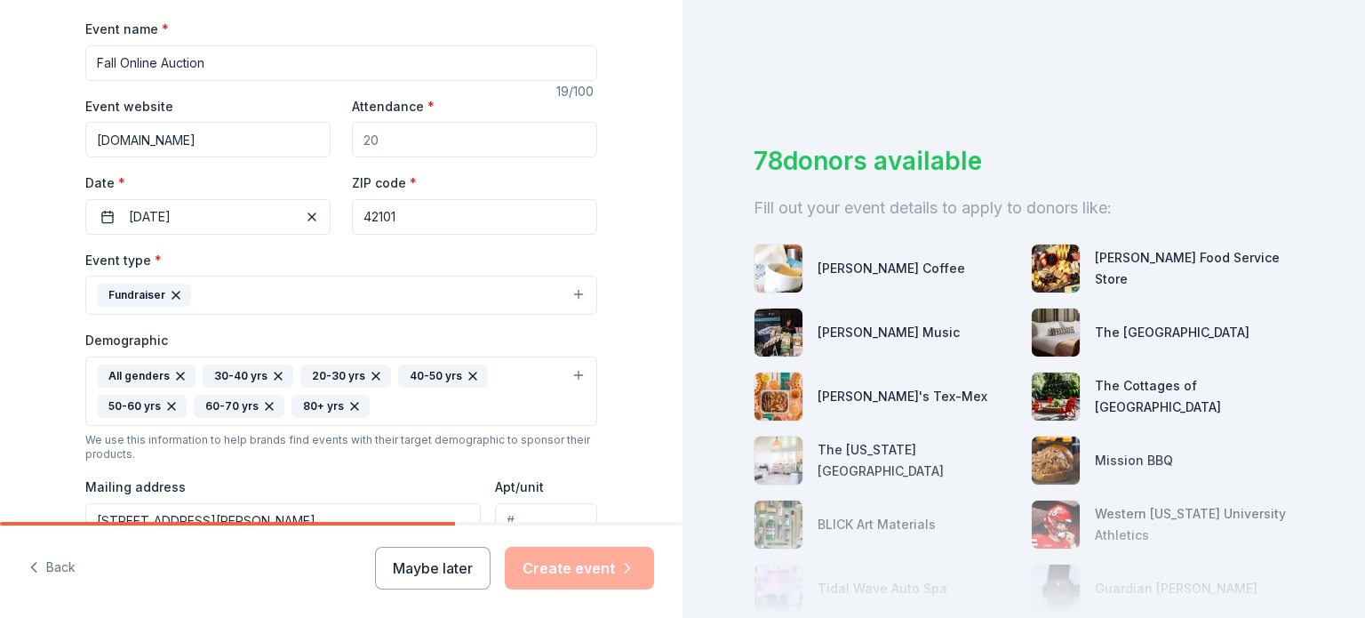
scroll to position [235, 0]
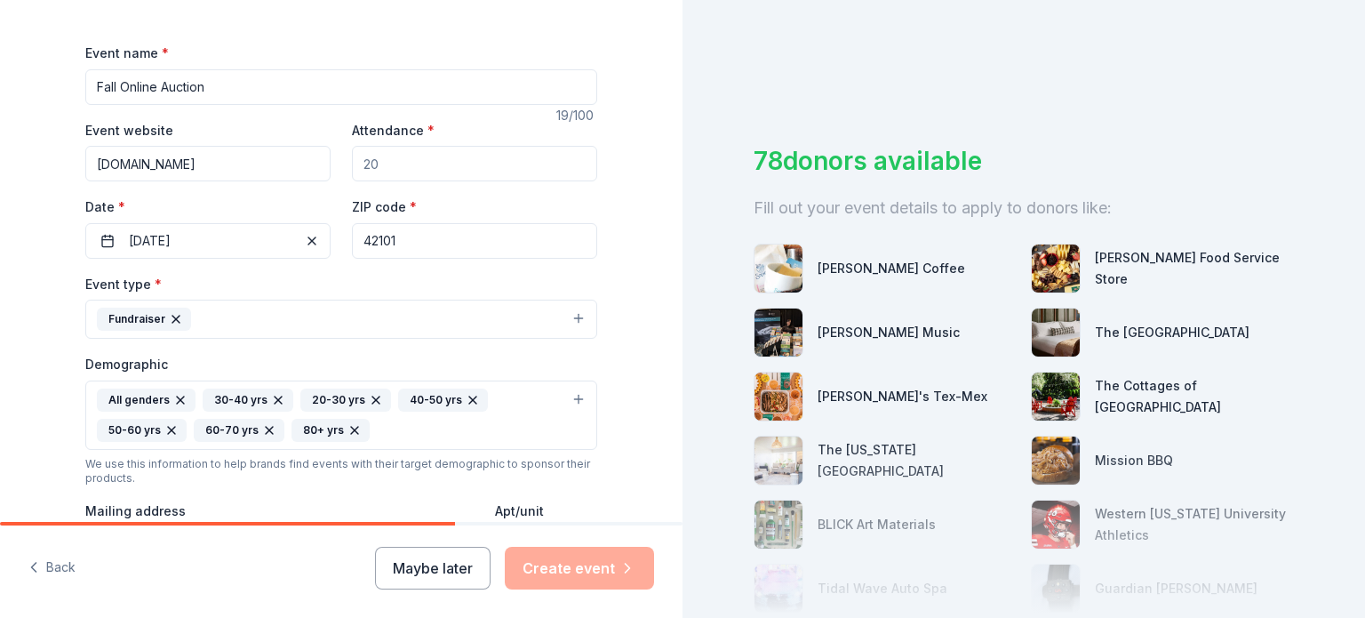
click at [450, 177] on input "Attendance *" at bounding box center [474, 164] width 245 height 36
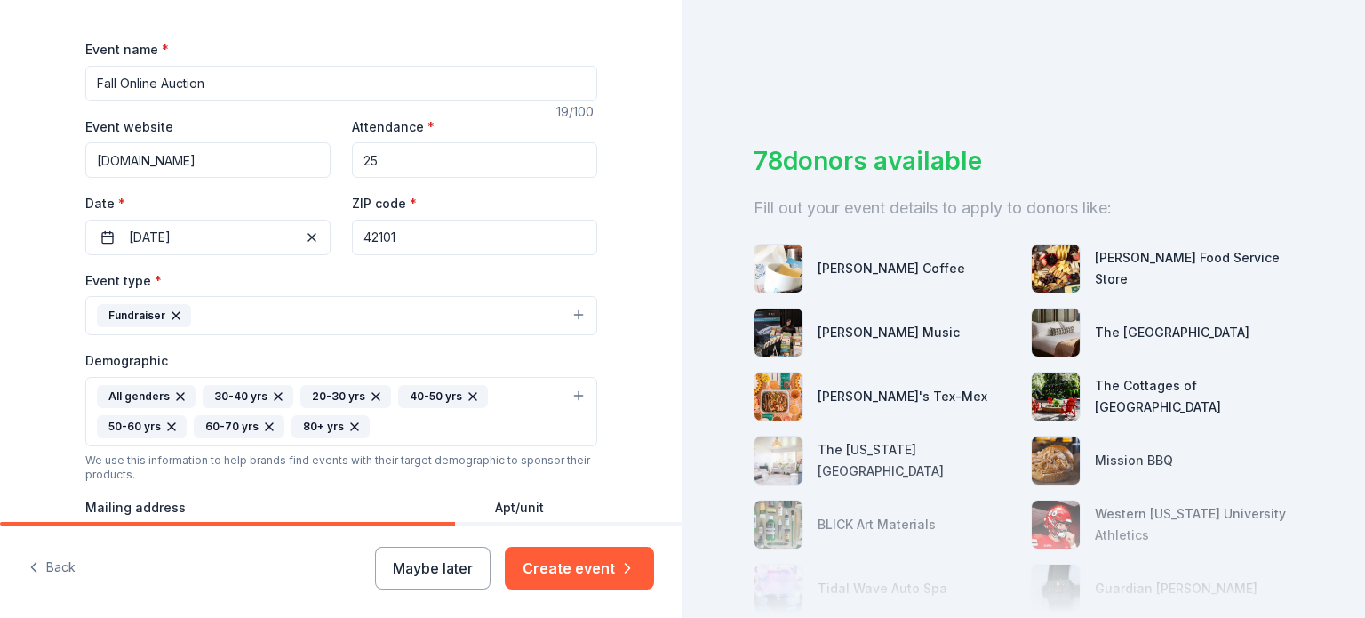
scroll to position [238, 0]
type input "25"
click at [245, 241] on button "10/19/2025" at bounding box center [207, 238] width 245 height 36
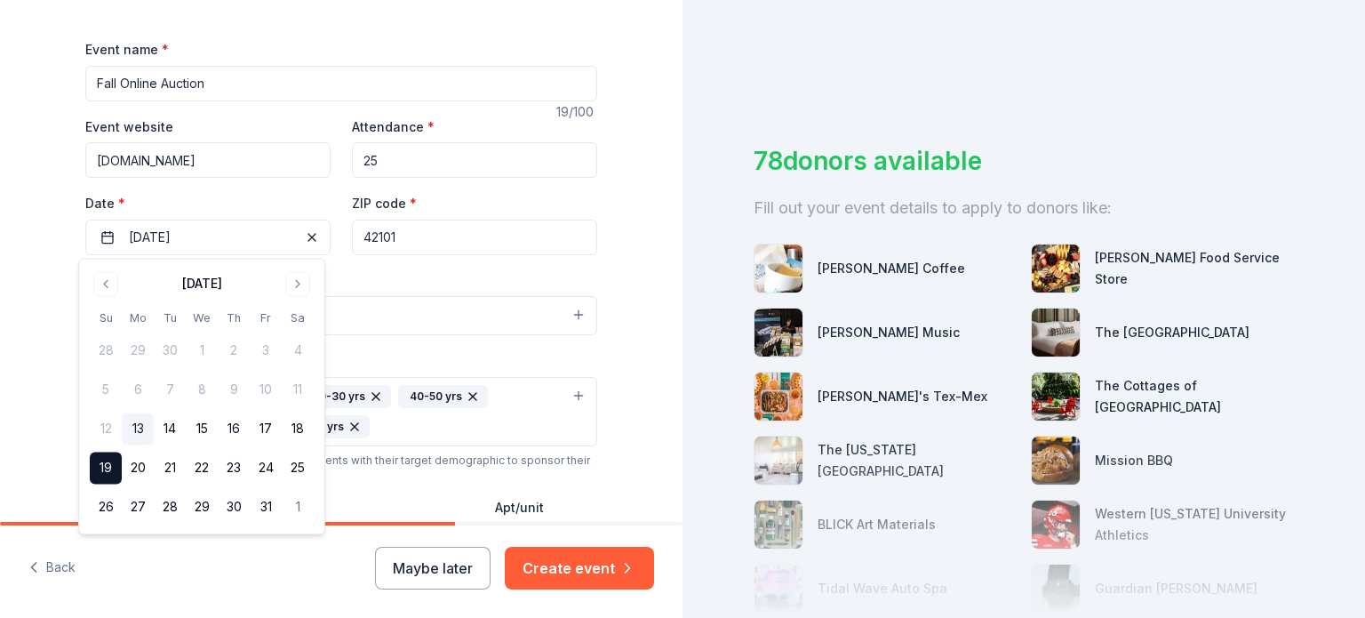
click at [36, 311] on div "Tell us about your event. We'll find in-kind donations you can apply for. Event…" at bounding box center [341, 370] width 683 height 1217
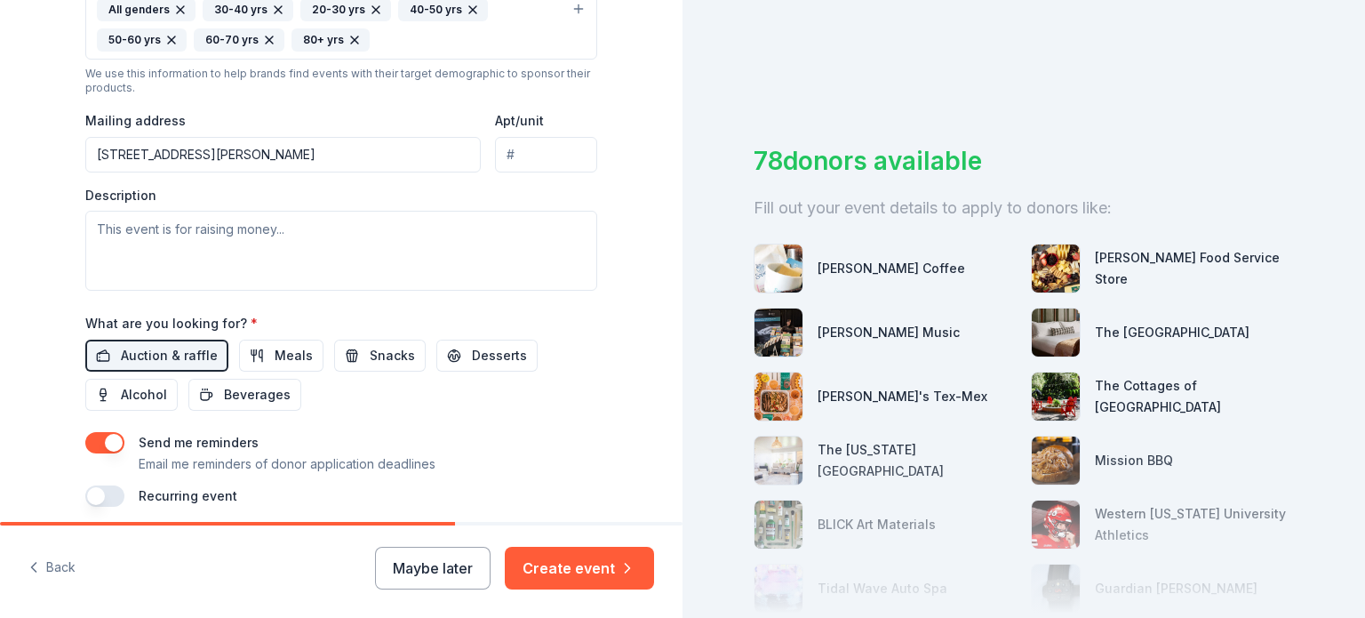
scroll to position [693, 0]
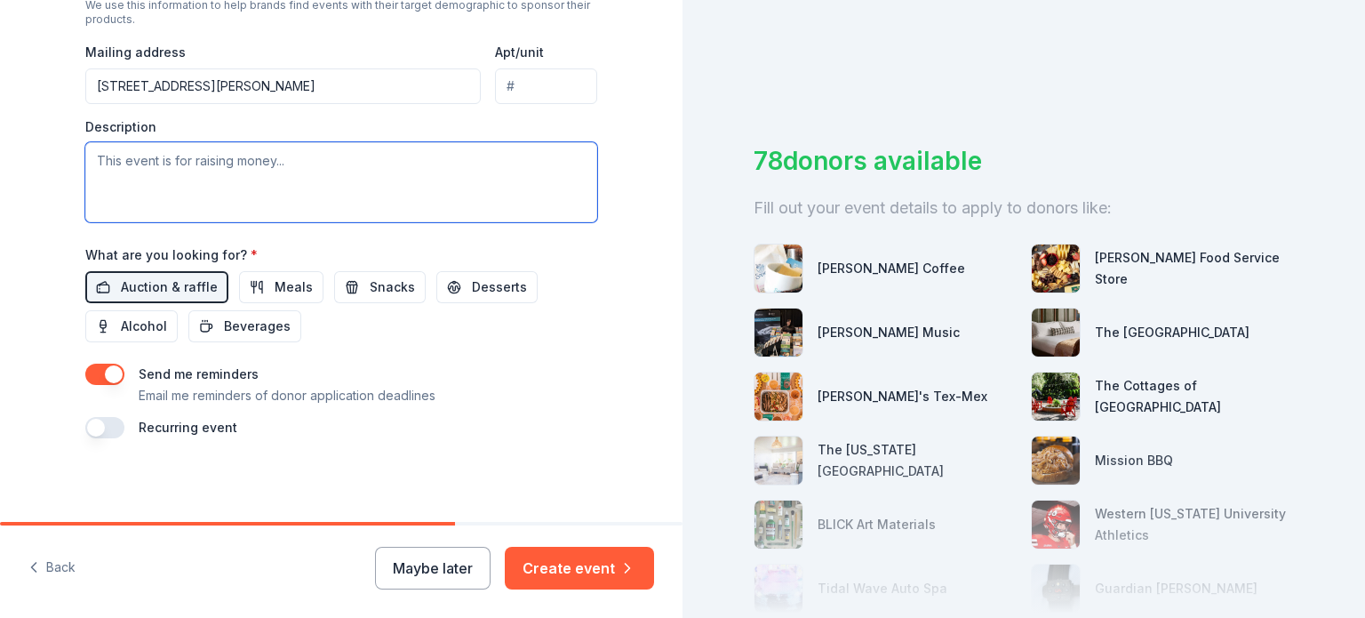
click at [128, 182] on textarea at bounding box center [341, 182] width 512 height 80
paste textarea "Thanks to a generous matching grant from the Honorable Order of Kentucky Colone…"
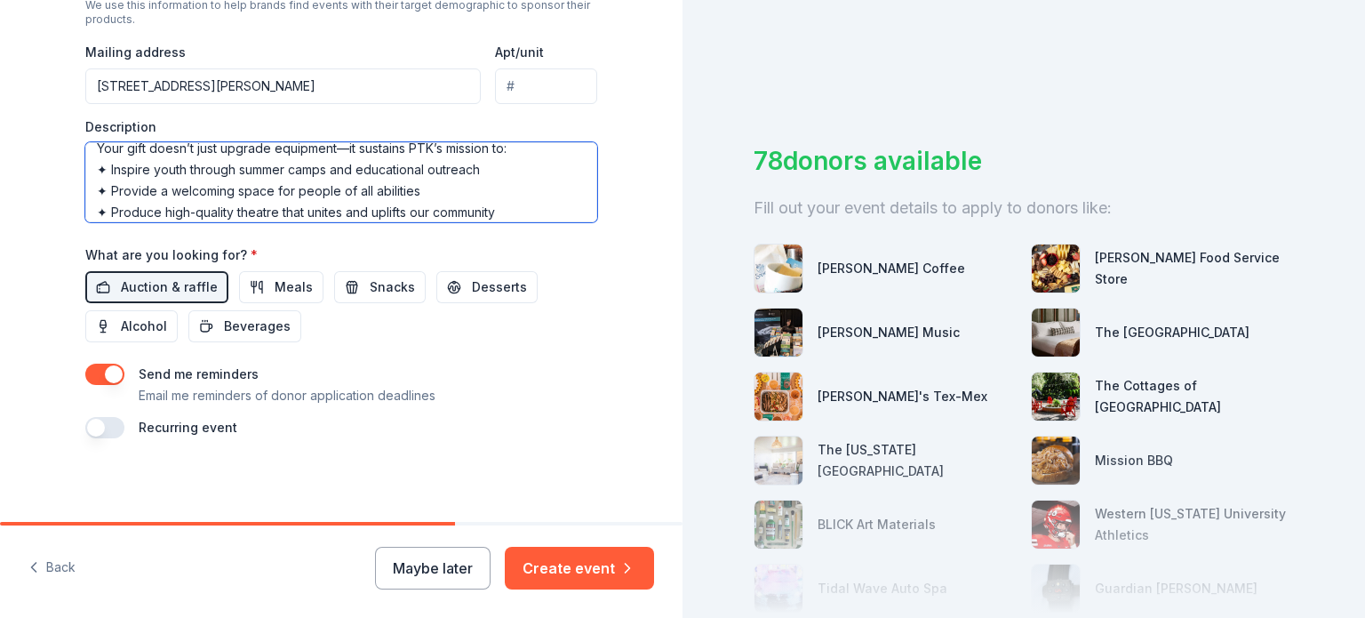
scroll to position [256, 0]
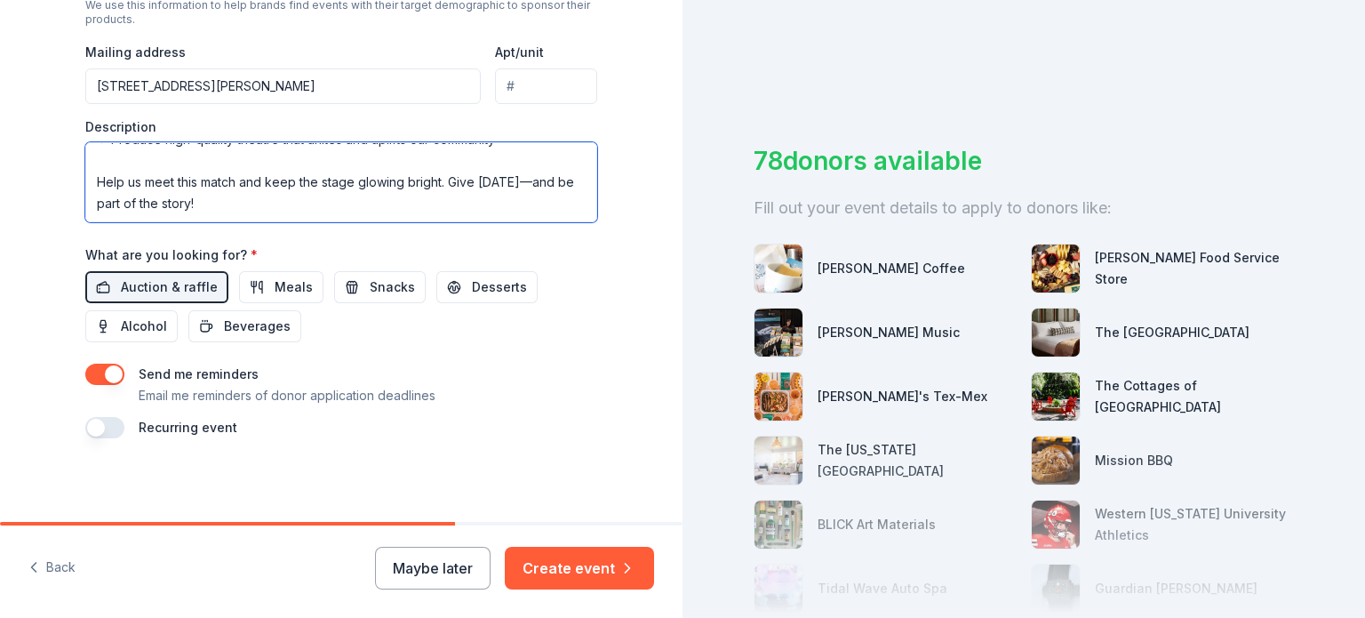
drag, startPoint x: 445, startPoint y: 180, endPoint x: 569, endPoint y: 259, distance: 146.7
click at [569, 259] on div "Event name * Fall Online Auction 19 /100 Event website www.ptkbg.org Attendance…" at bounding box center [341, 10] width 512 height 855
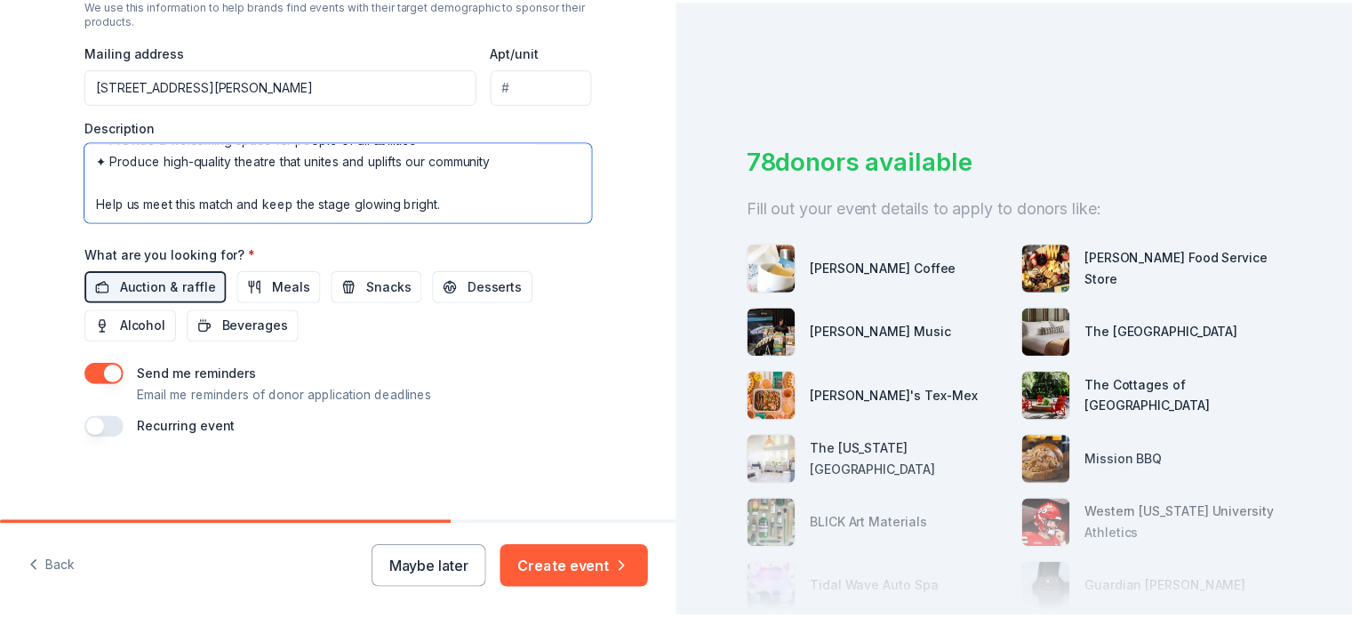
scroll to position [235, 0]
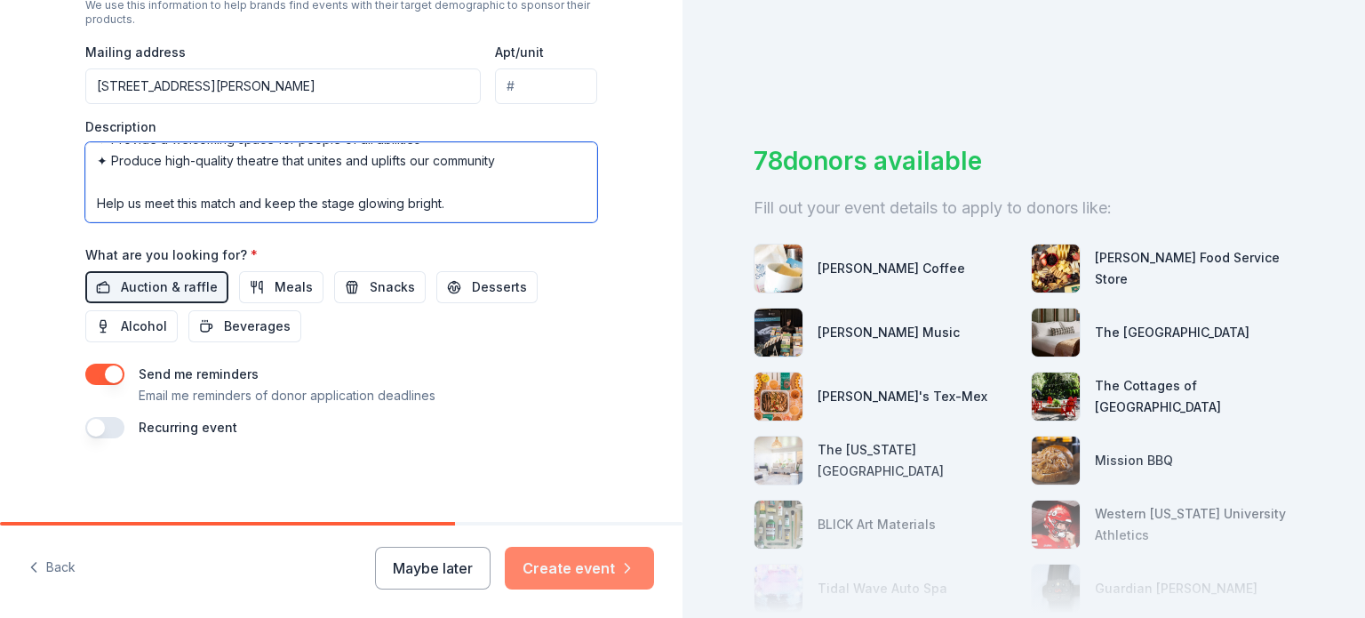
type textarea "Thanks to a generous matching grant from the Honorable Order of Kentucky Colone…"
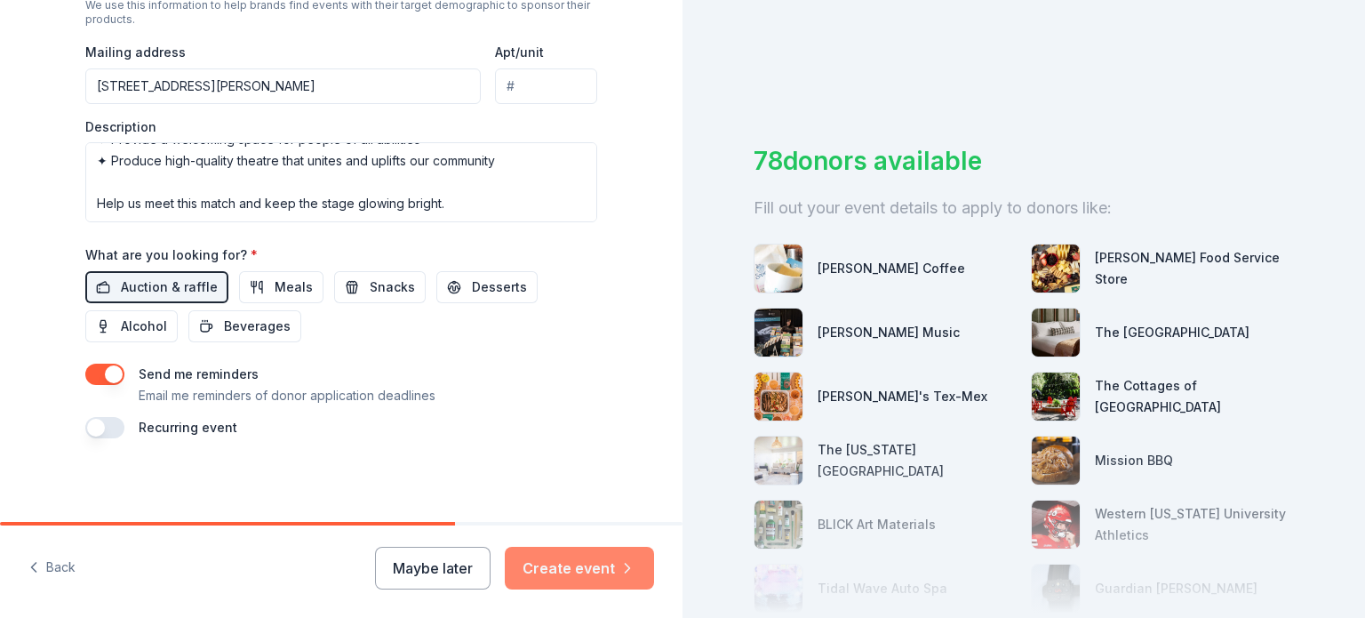
click at [593, 557] on button "Create event" at bounding box center [579, 568] width 149 height 43
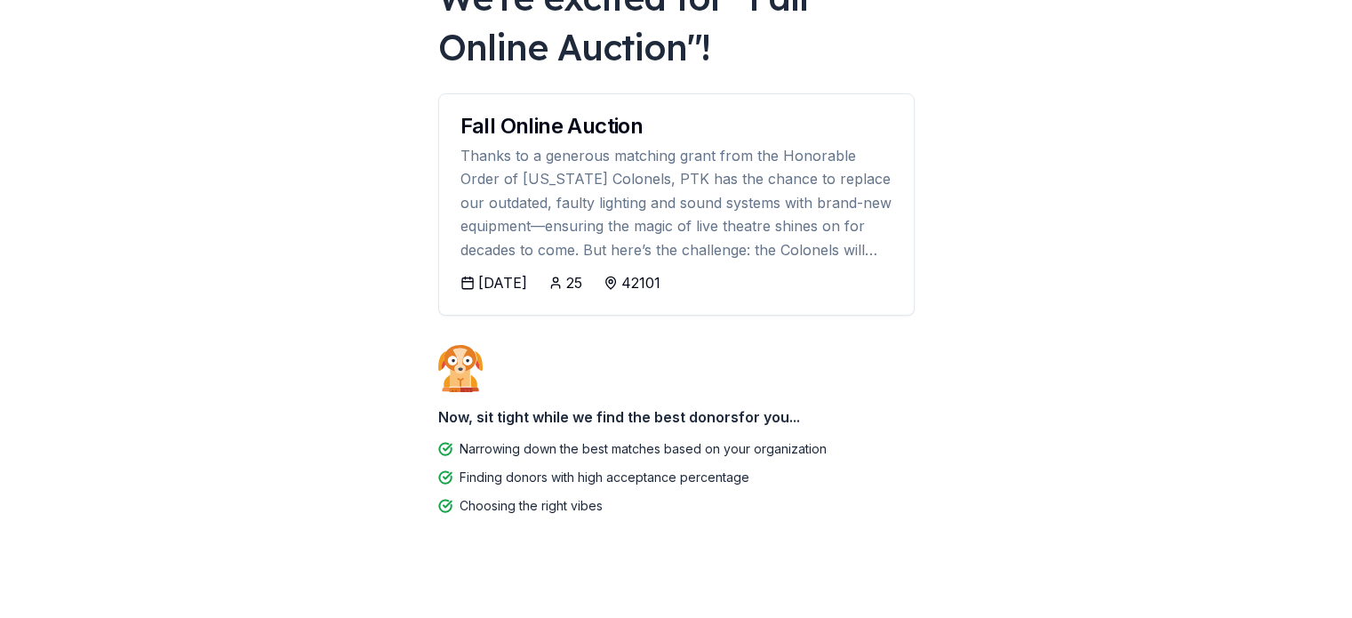
scroll to position [141, 0]
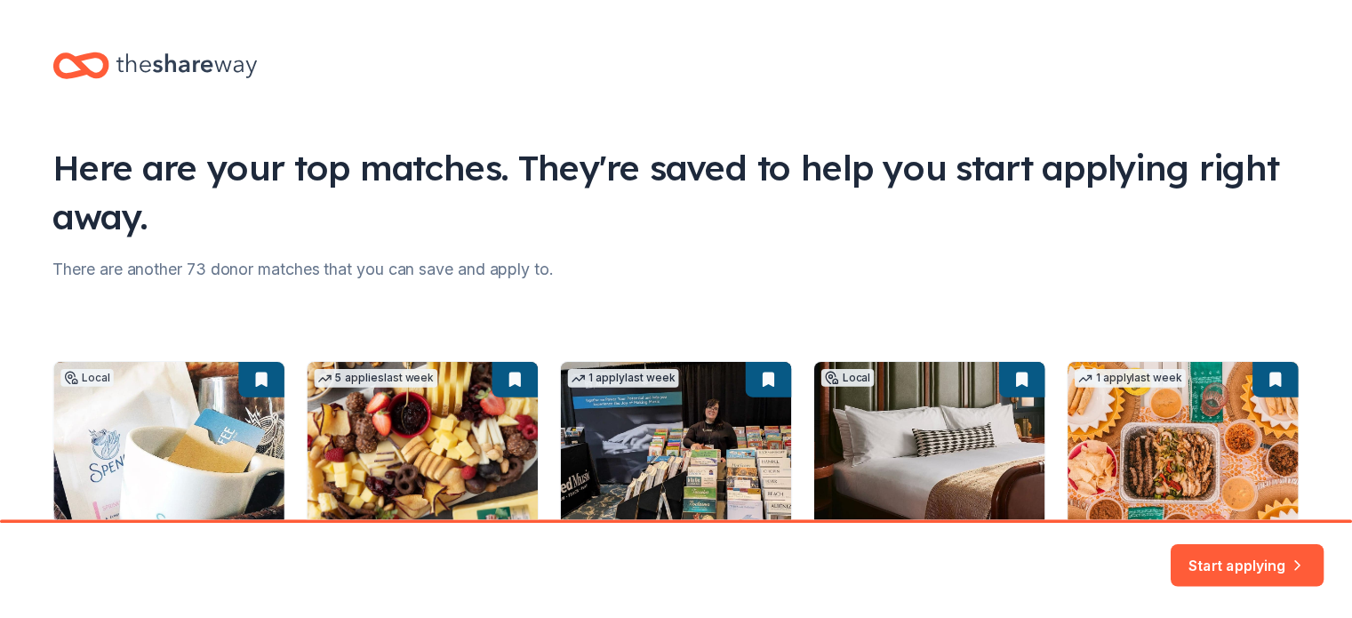
scroll to position [207, 0]
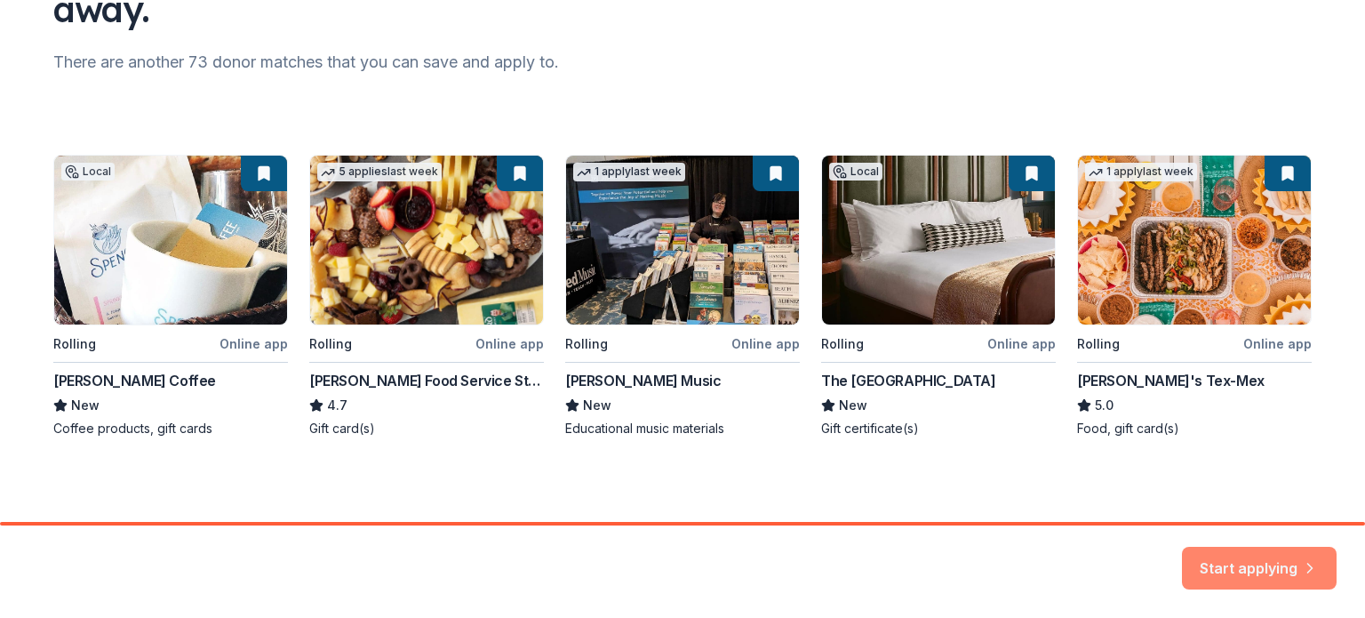
click at [1216, 564] on button "Start applying" at bounding box center [1259, 558] width 155 height 43
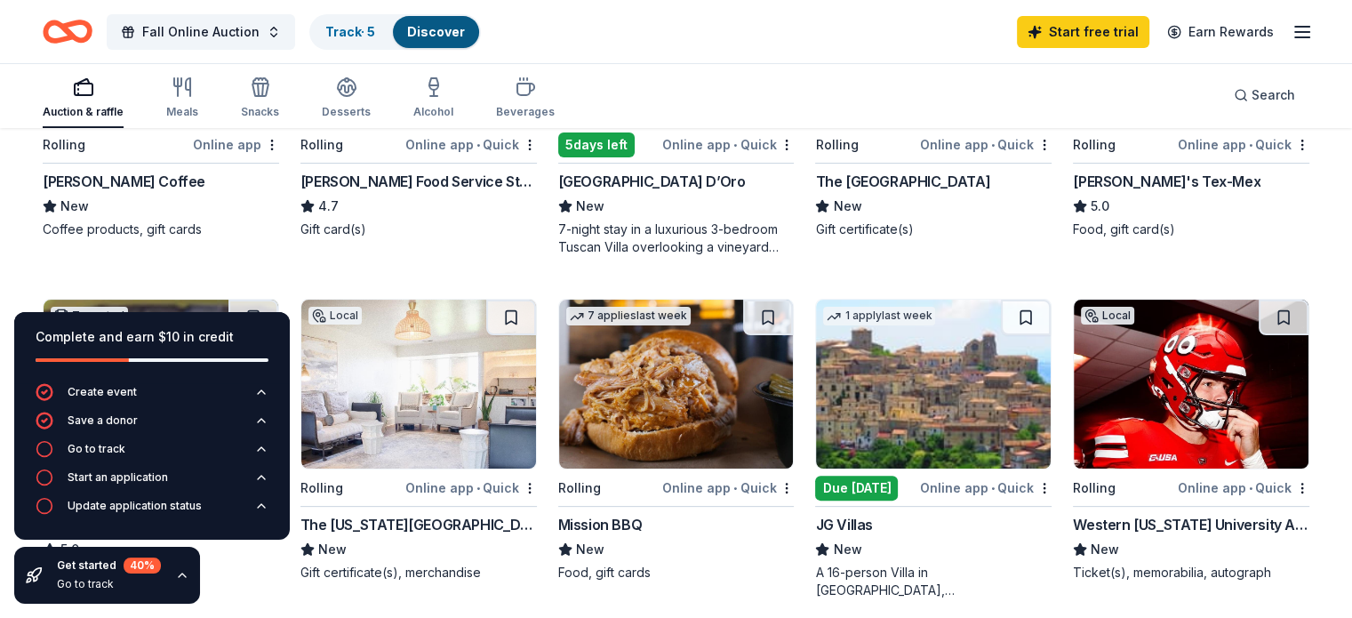
scroll to position [372, 0]
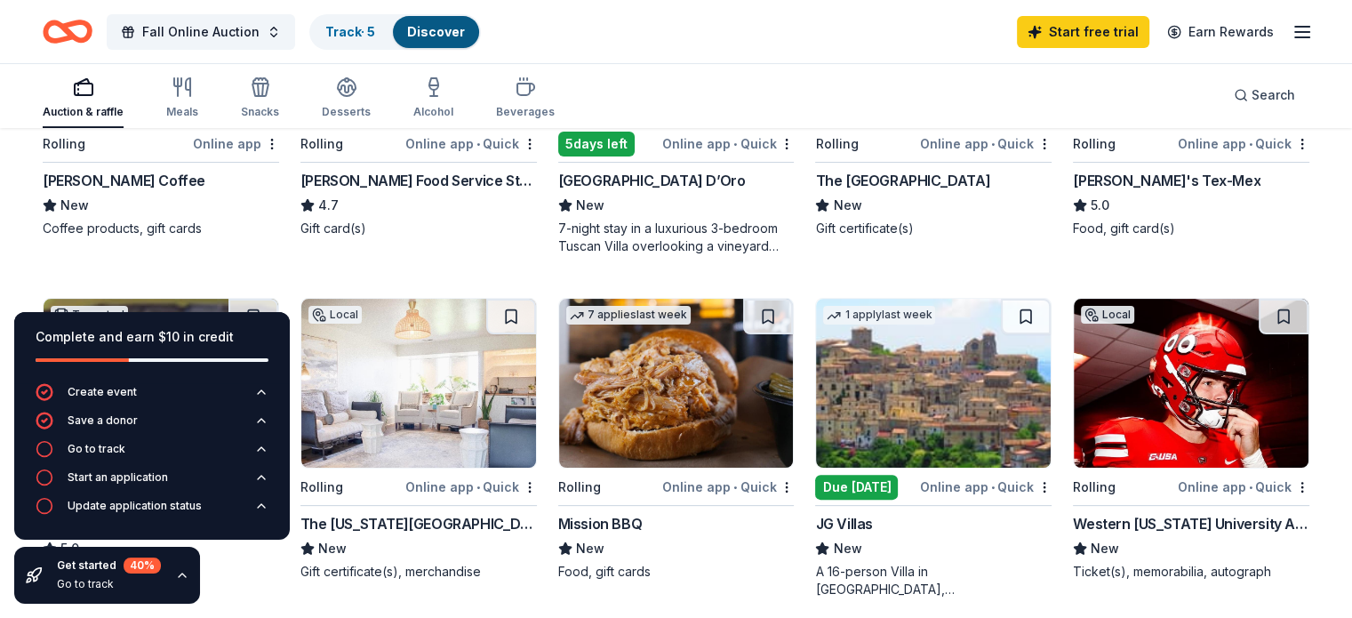
click at [182, 573] on icon "button" at bounding box center [182, 575] width 14 height 14
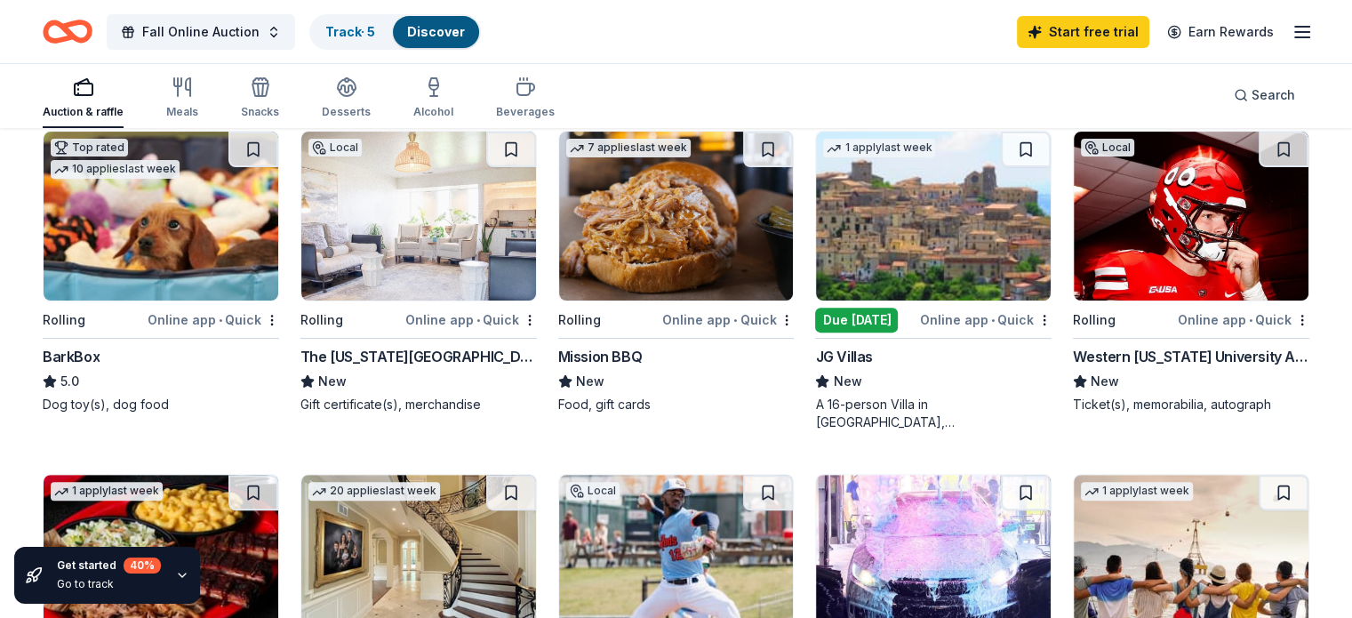
scroll to position [540, 0]
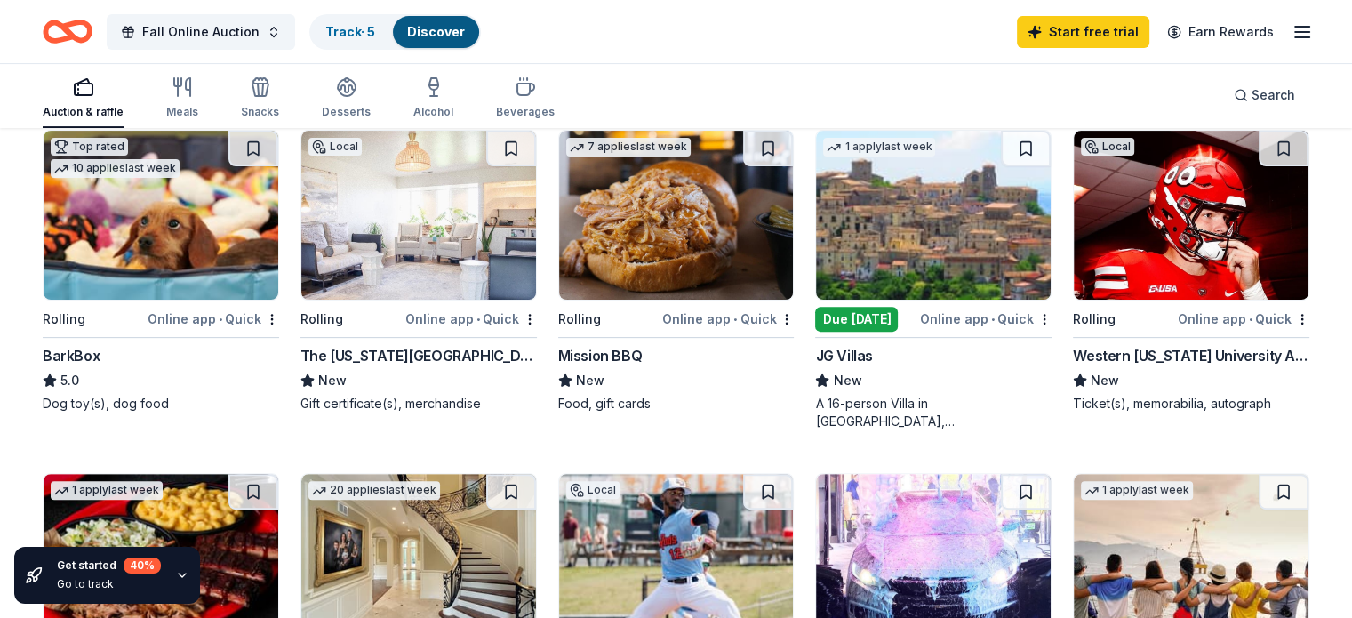
click at [641, 241] on img at bounding box center [676, 215] width 235 height 169
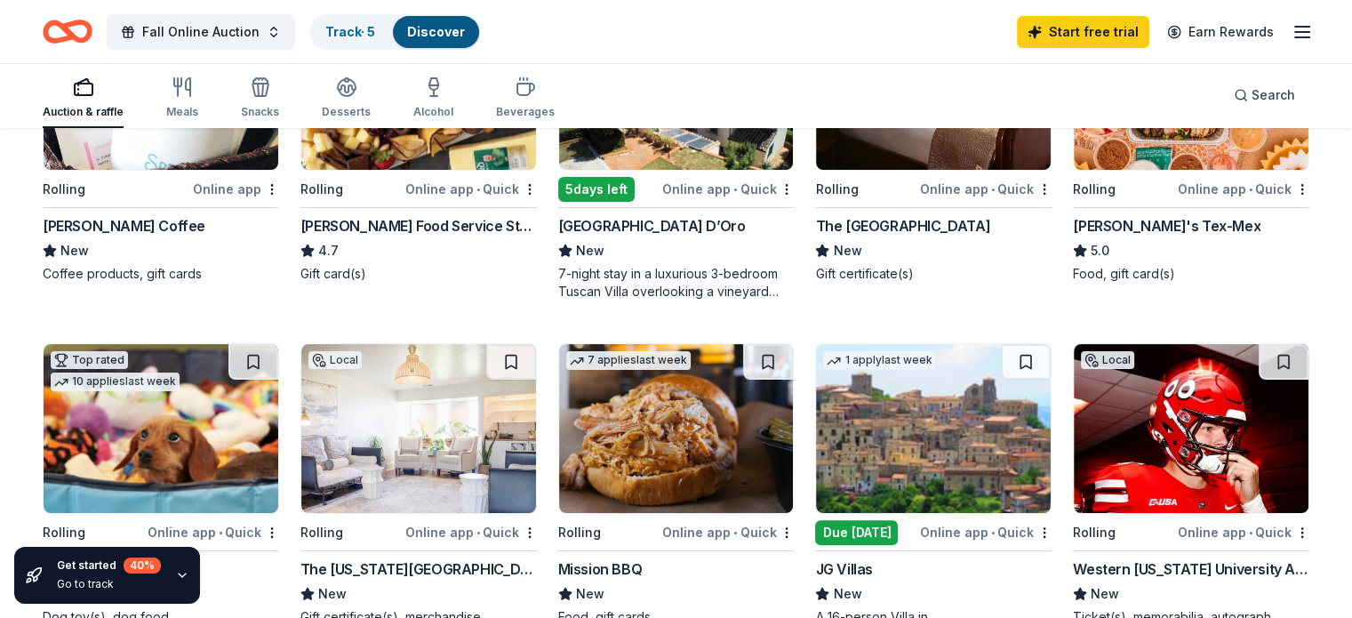
scroll to position [299, 0]
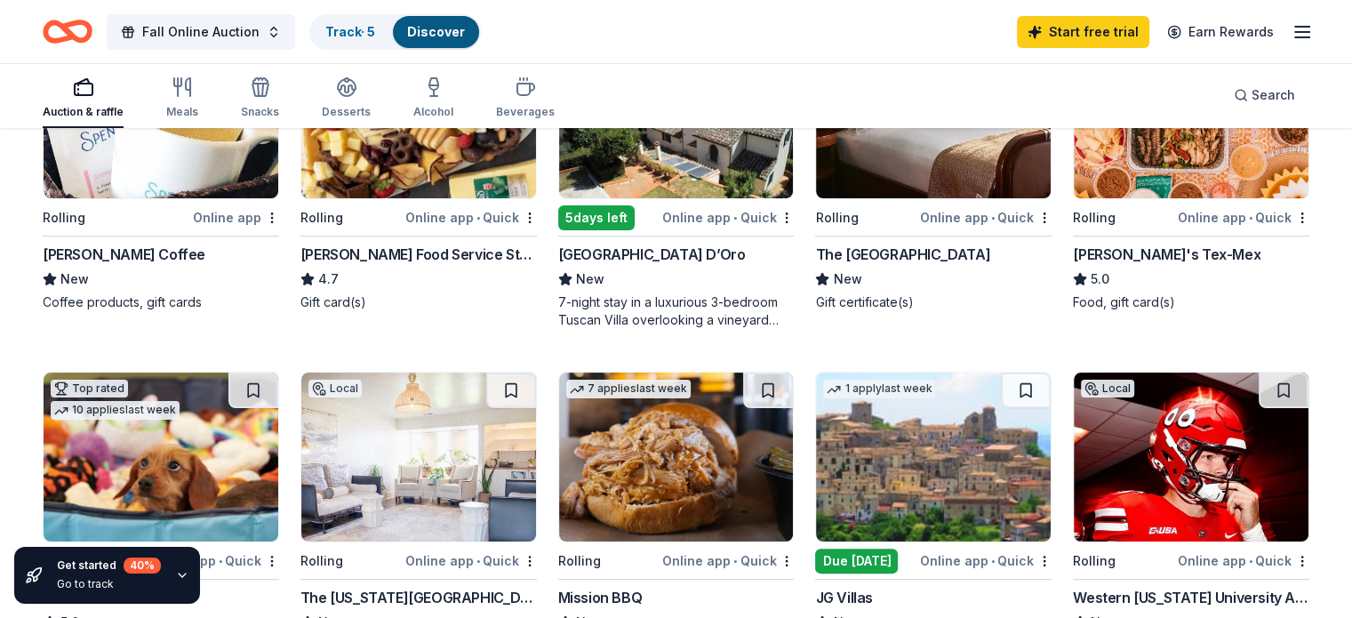
click at [229, 181] on img at bounding box center [161, 113] width 235 height 169
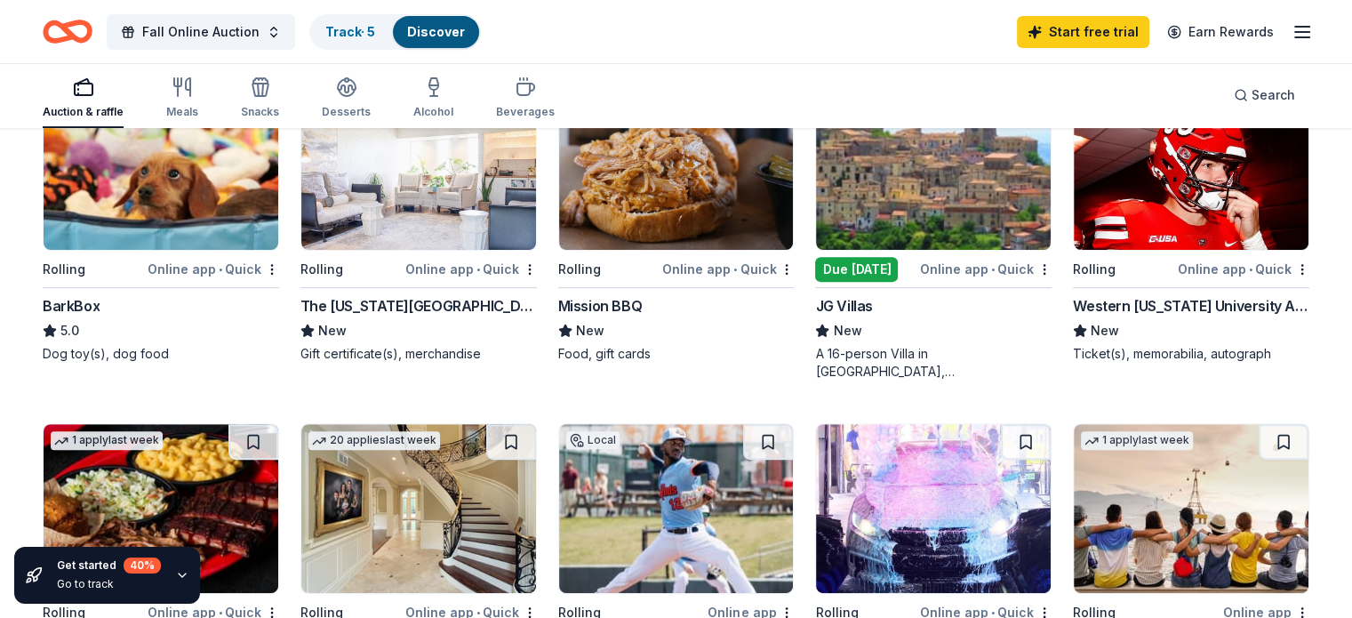
scroll to position [572, 0]
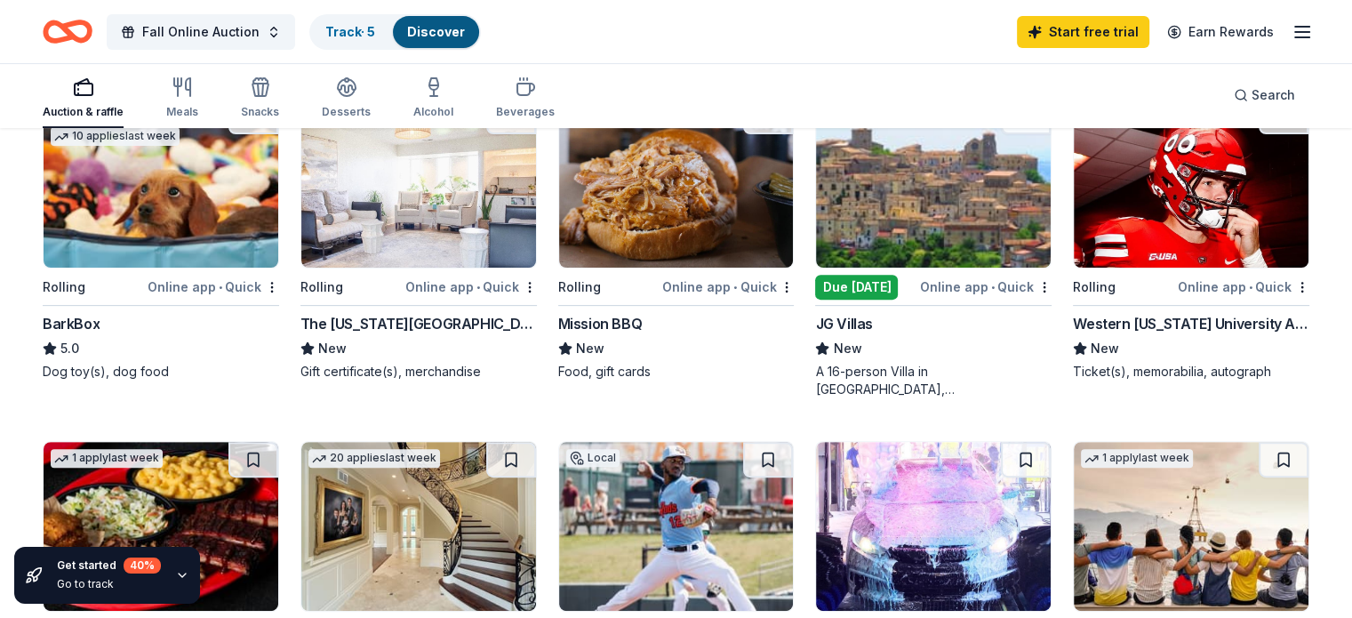
click at [1184, 224] on img at bounding box center [1191, 183] width 235 height 169
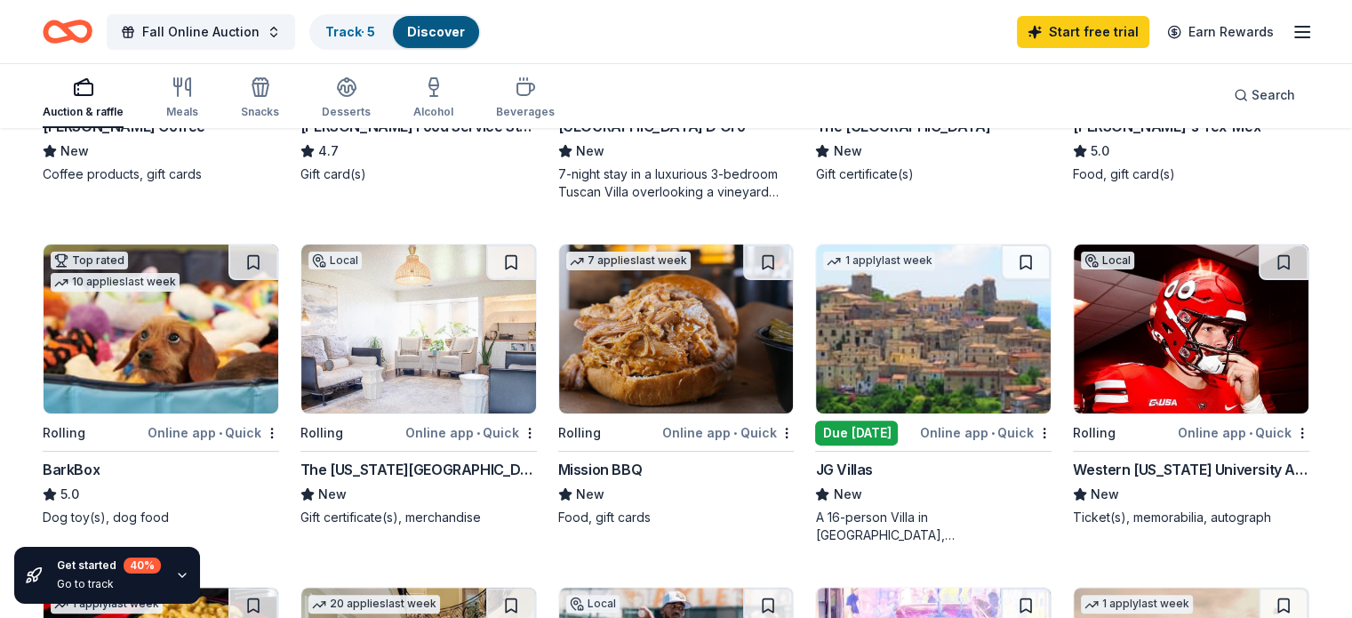
scroll to position [0, 0]
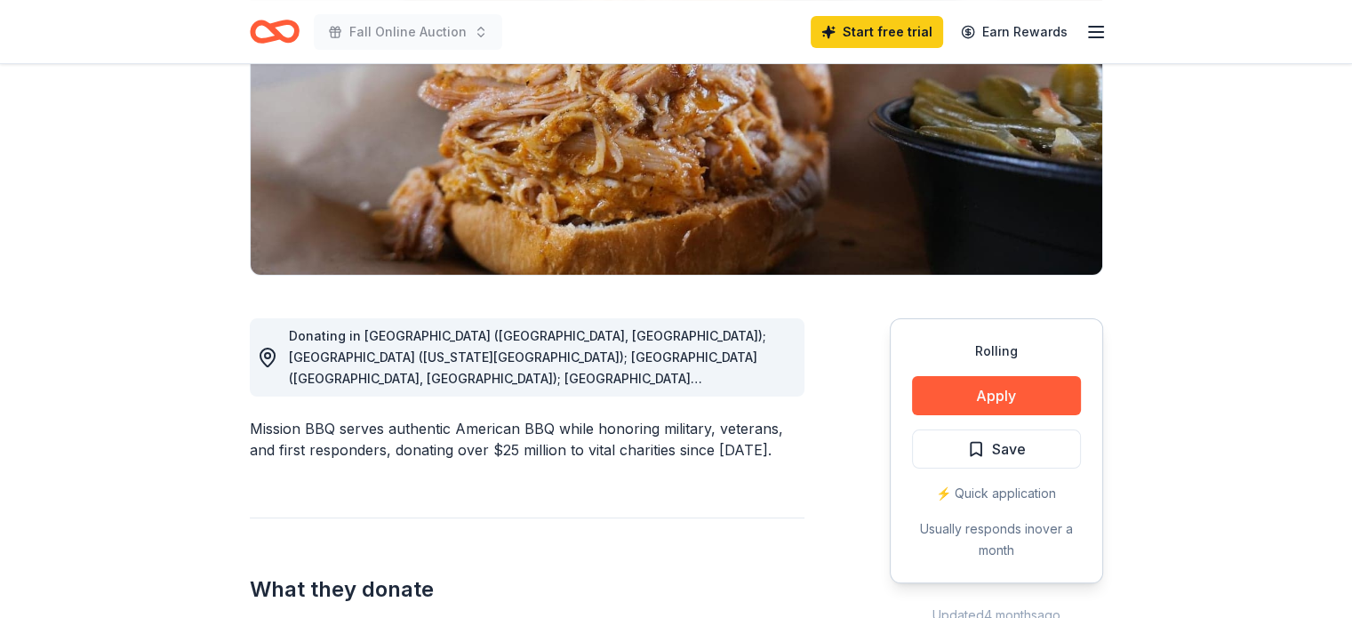
scroll to position [267, 0]
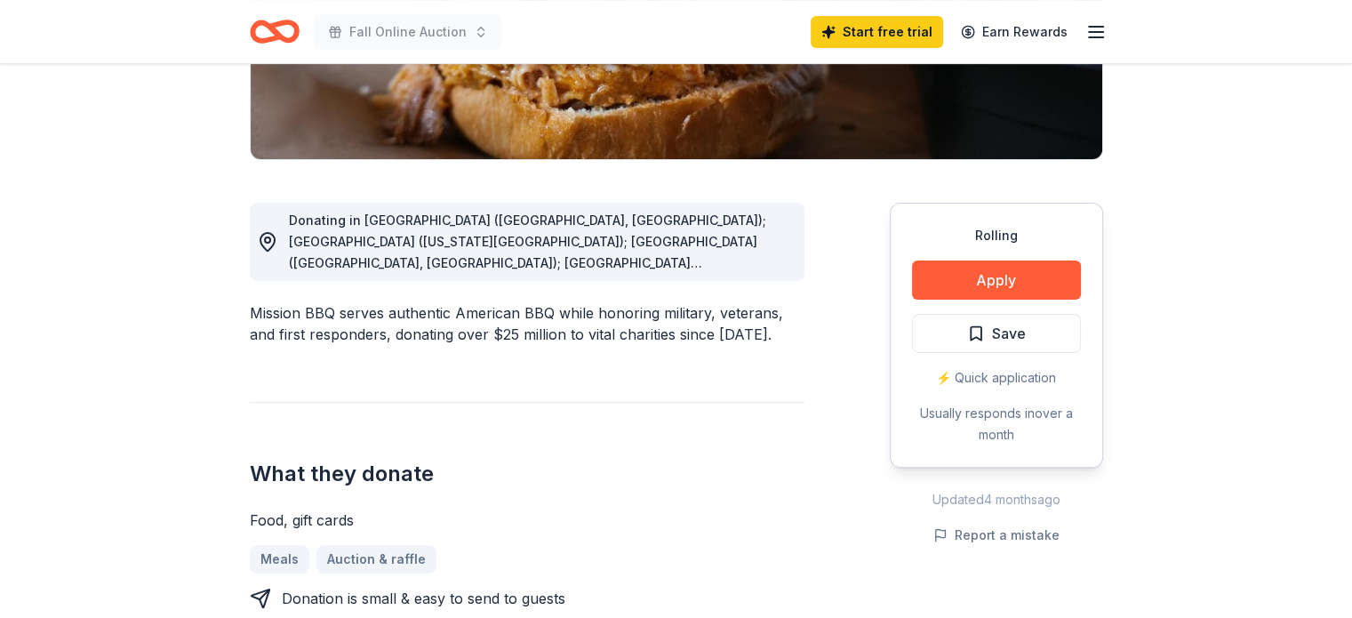
scroll to position [382, 0]
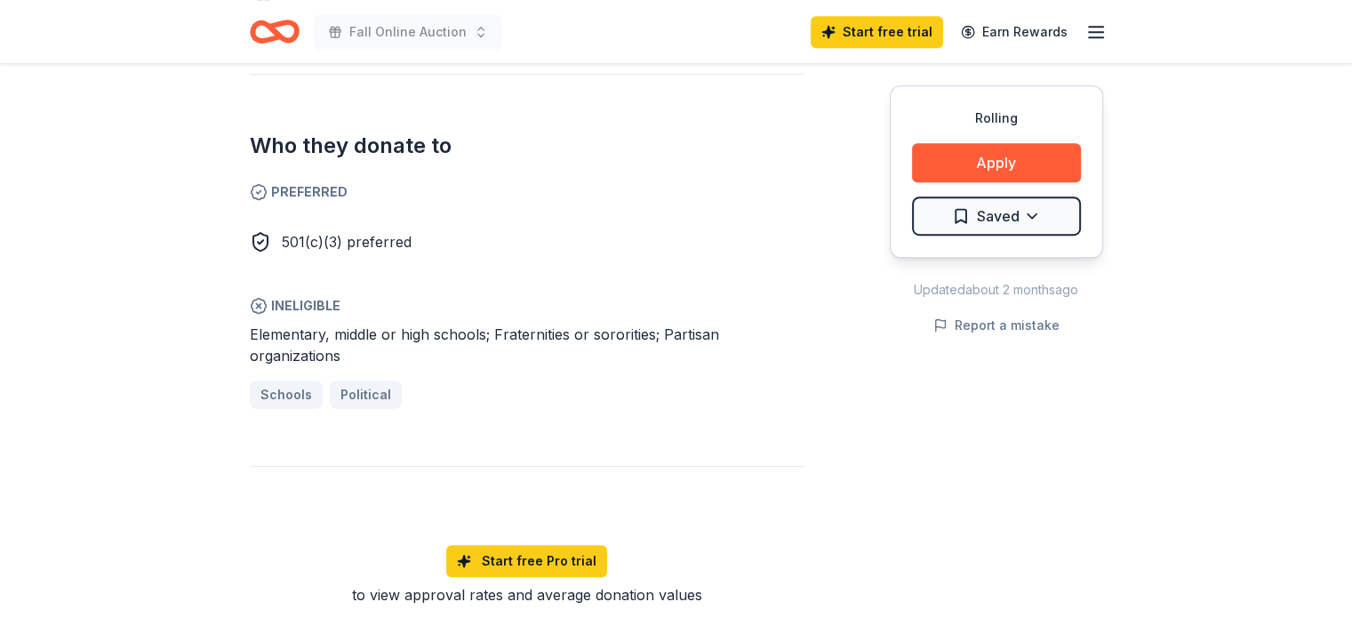
scroll to position [960, 0]
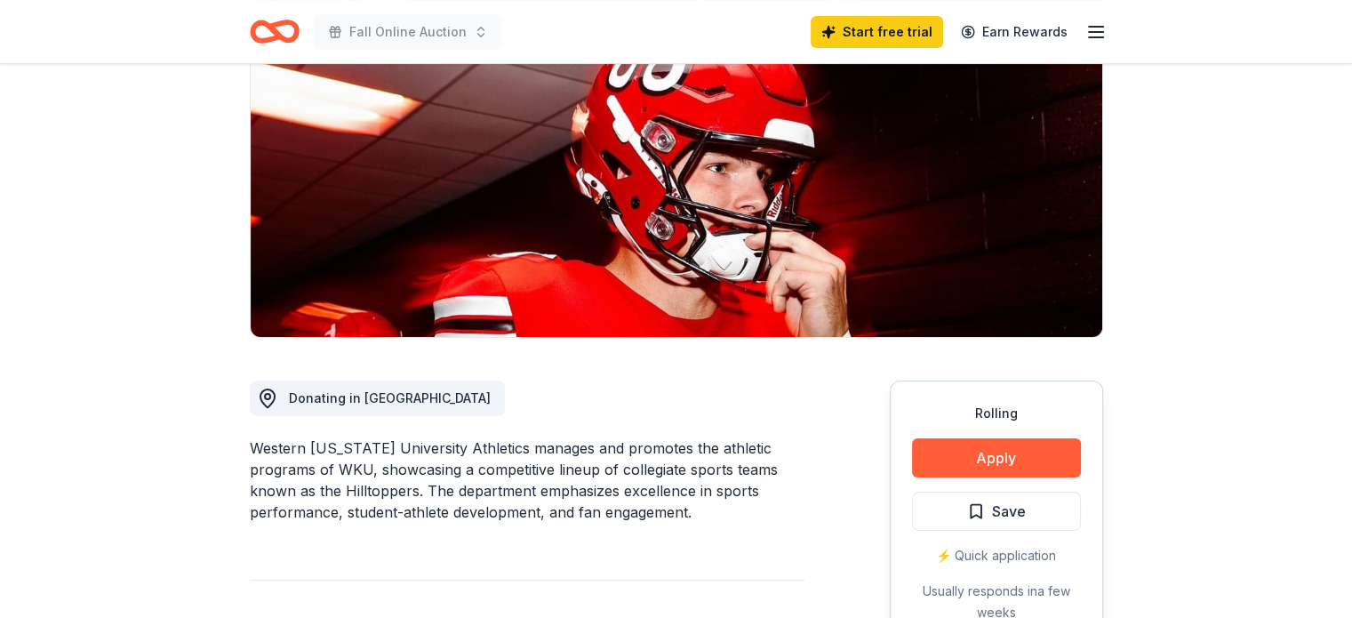
scroll to position [178, 0]
